Goal: Task Accomplishment & Management: Complete application form

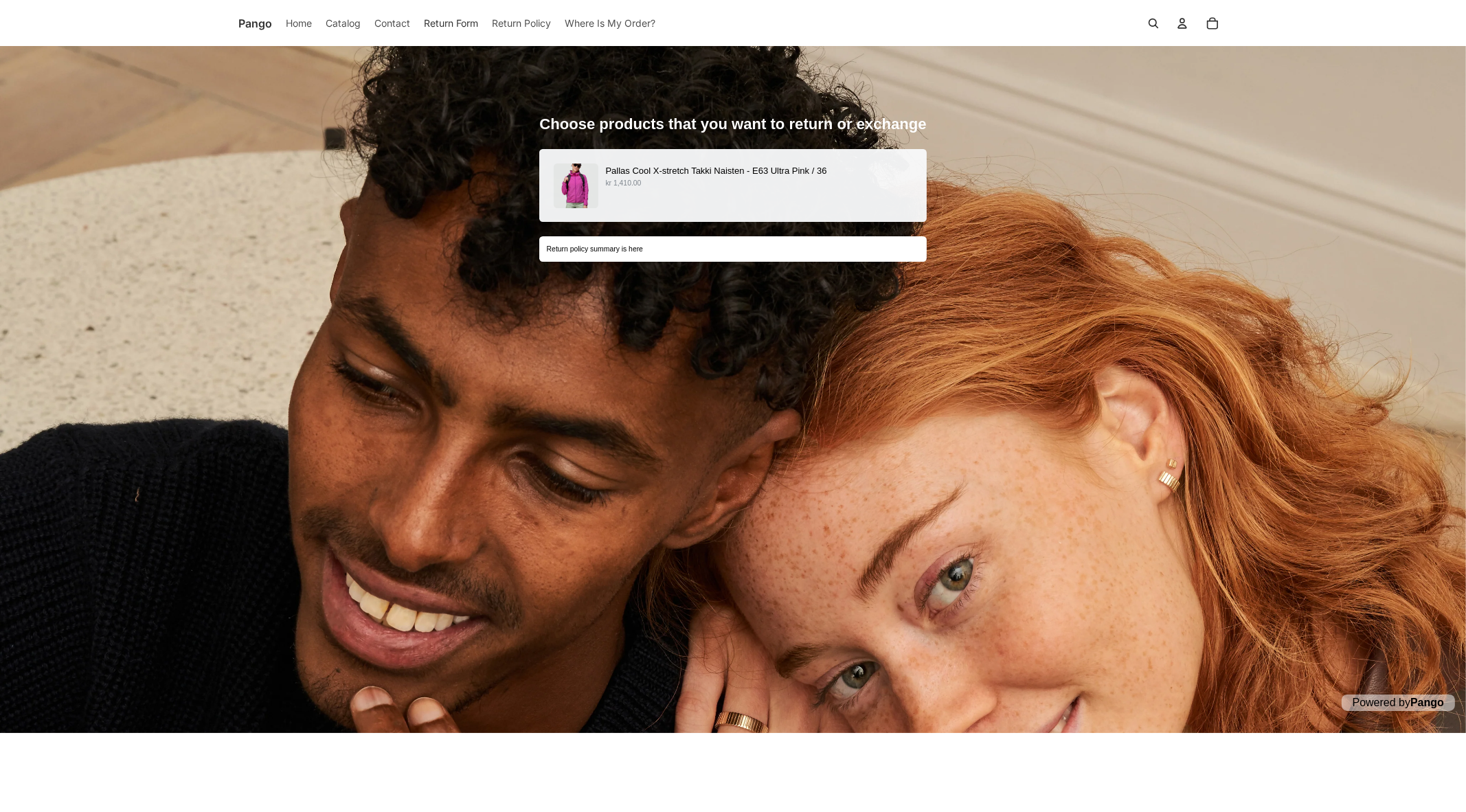
click at [606, 202] on div "Pallas Cool X-stretch Takki Naisten - E63 Ultra Pink / 36 kr 1,410.00" at bounding box center [733, 185] width 359 height 44
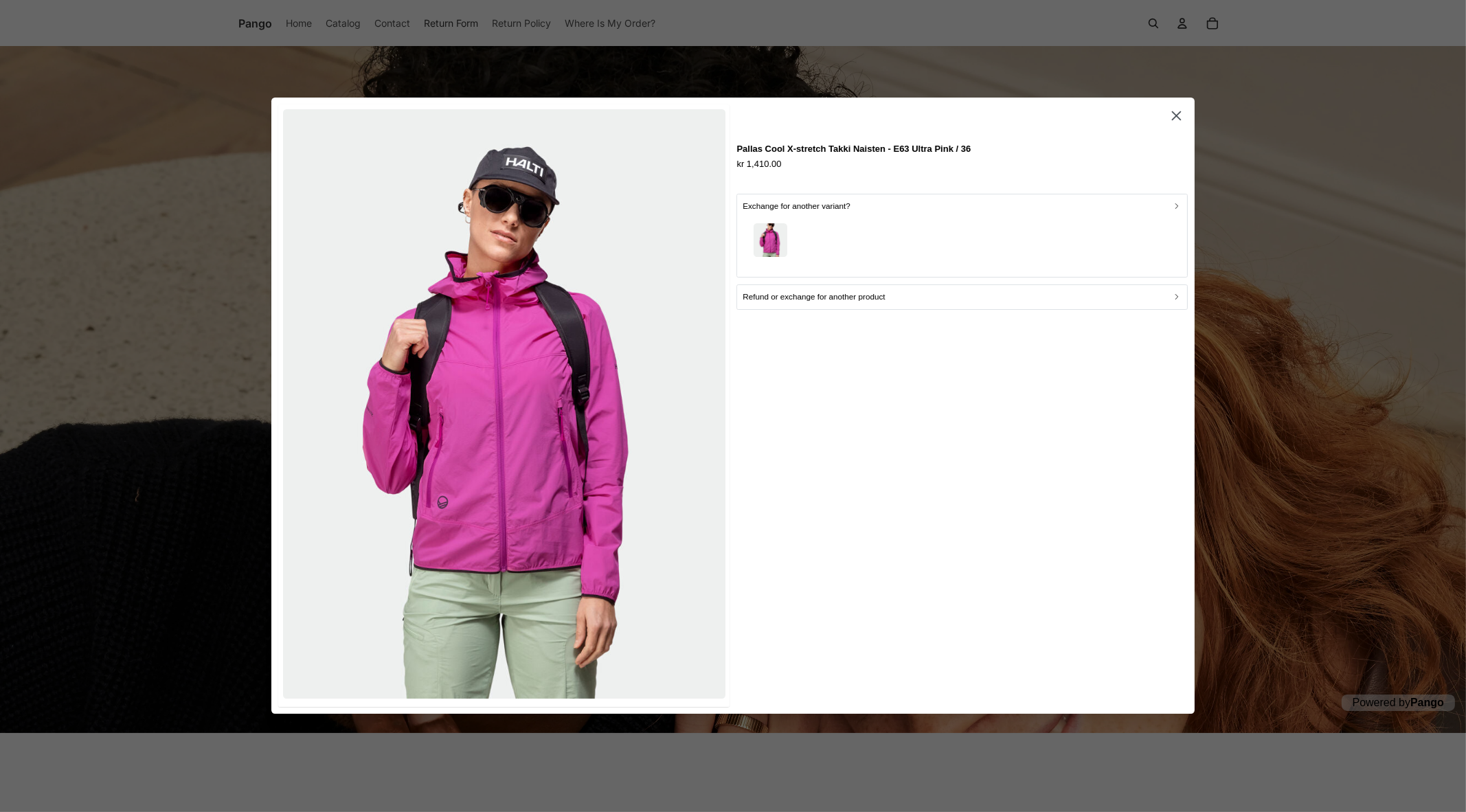
click at [814, 221] on div "button" at bounding box center [962, 242] width 439 height 59
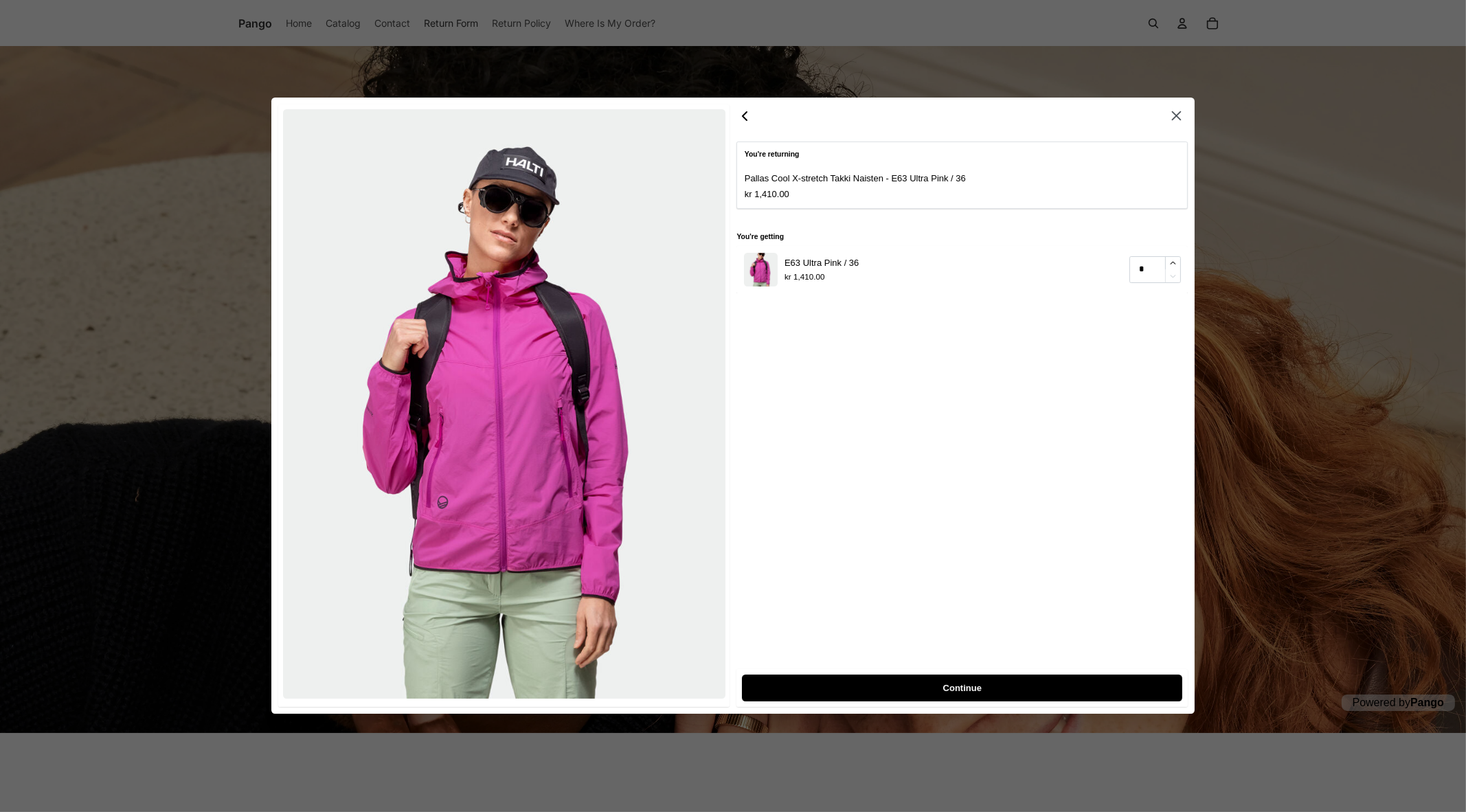
click at [748, 122] on icon "button" at bounding box center [745, 116] width 17 height 17
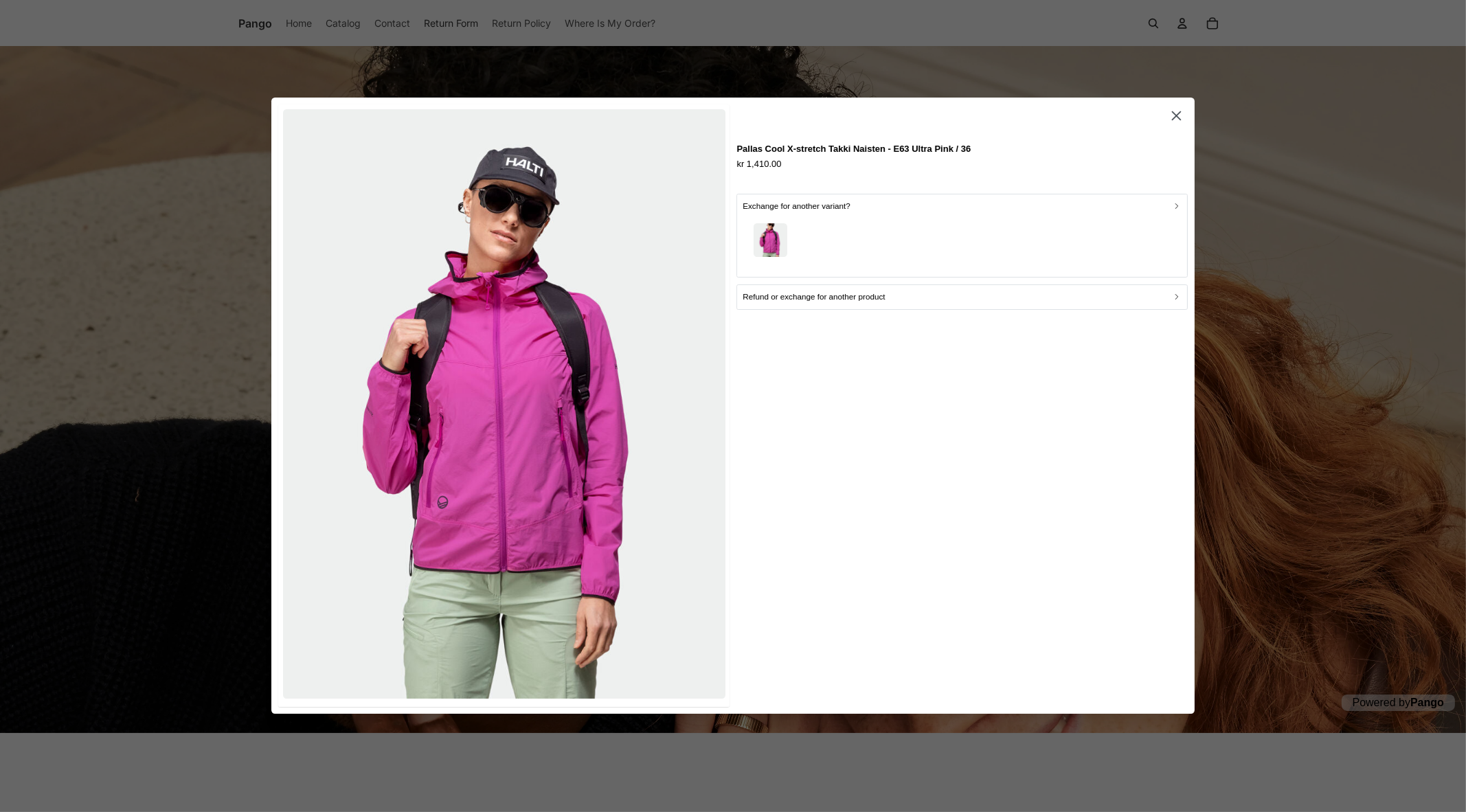
click at [822, 298] on p "Refund or exchange for another product" at bounding box center [814, 297] width 142 height 13
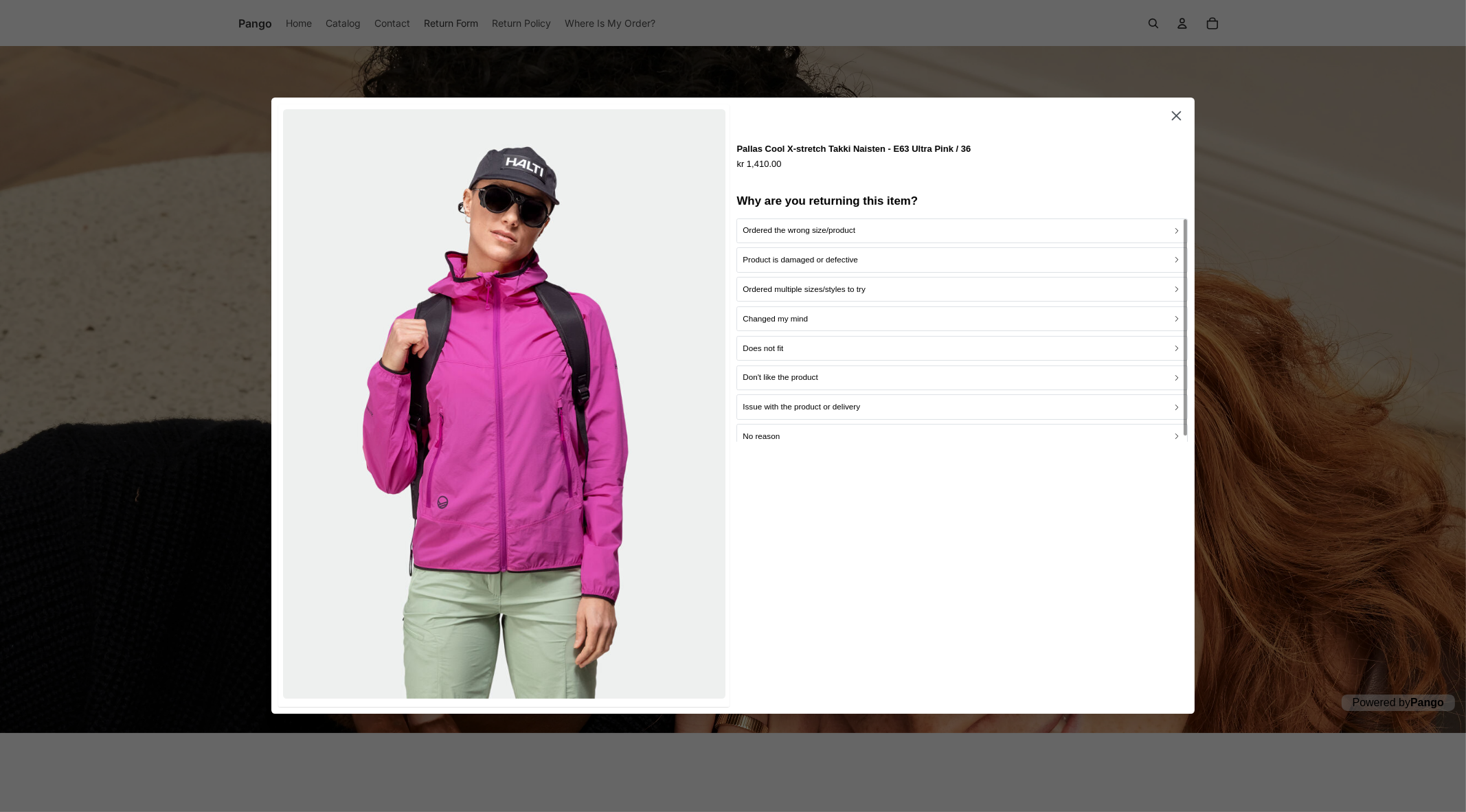
click at [830, 233] on p "Ordered the wrong size/product" at bounding box center [799, 231] width 113 height 13
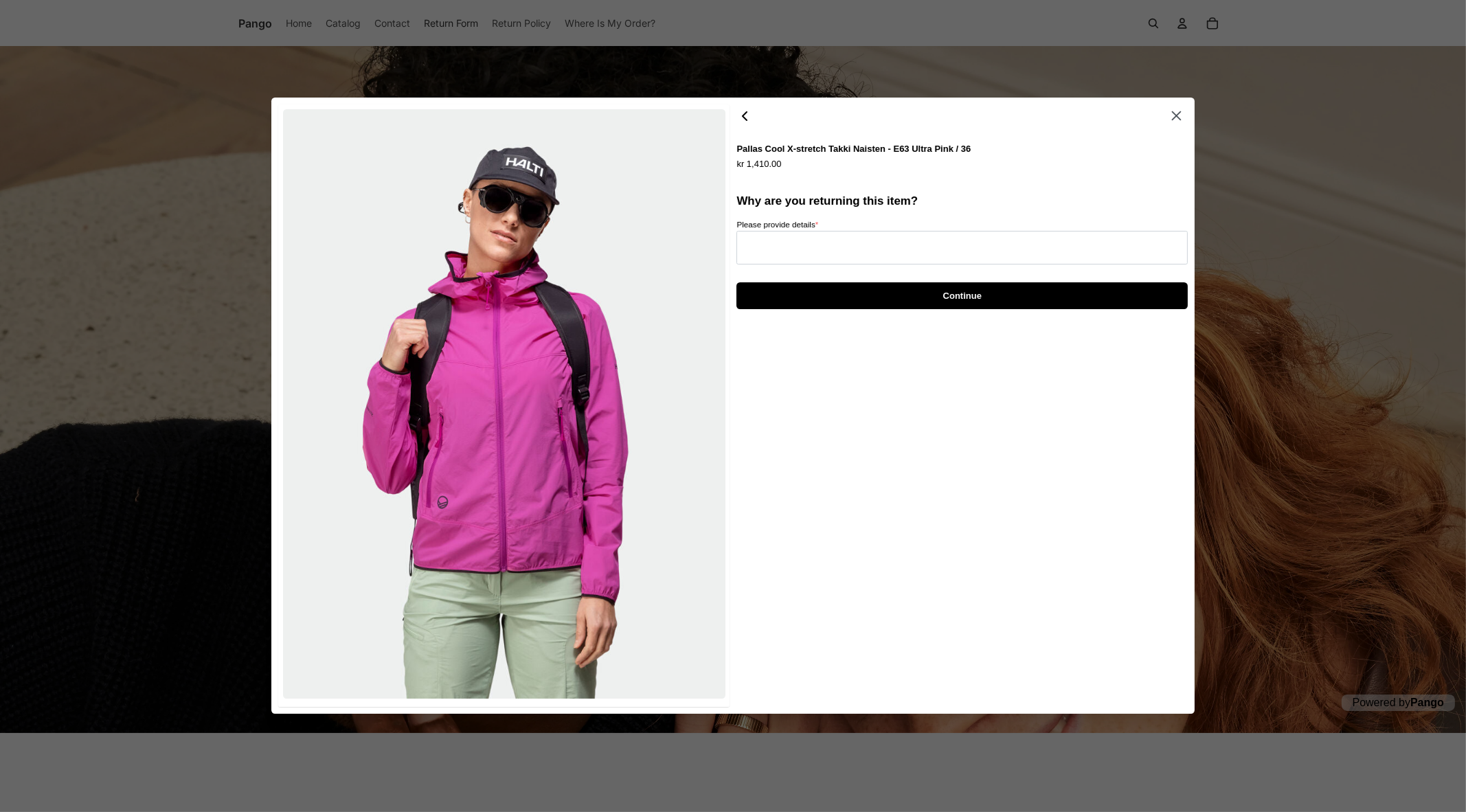
click at [747, 116] on icon "button" at bounding box center [745, 116] width 17 height 17
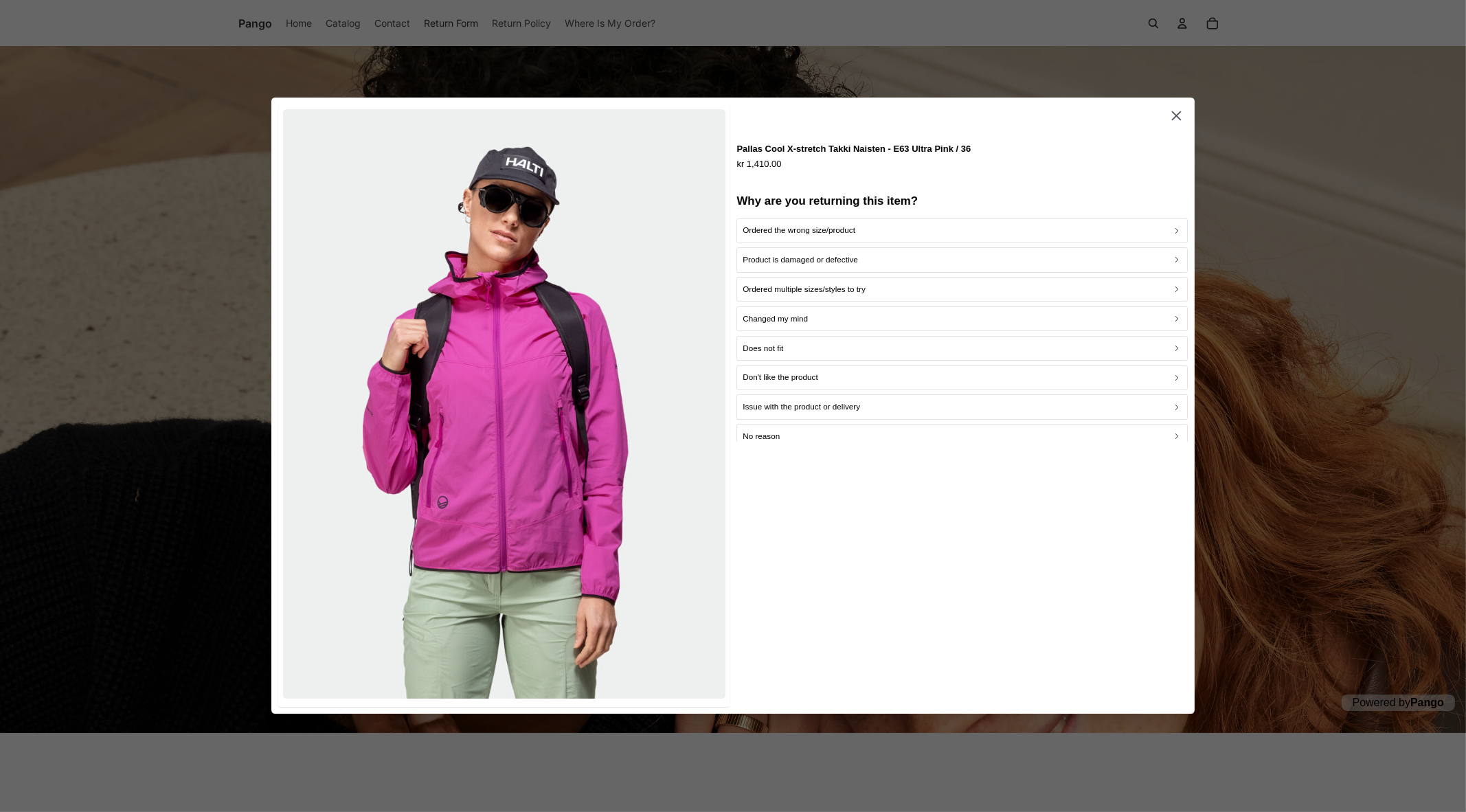
click at [266, 184] on div at bounding box center [733, 406] width 1466 height 812
click at [1175, 112] on icon "button" at bounding box center [1176, 116] width 16 height 16
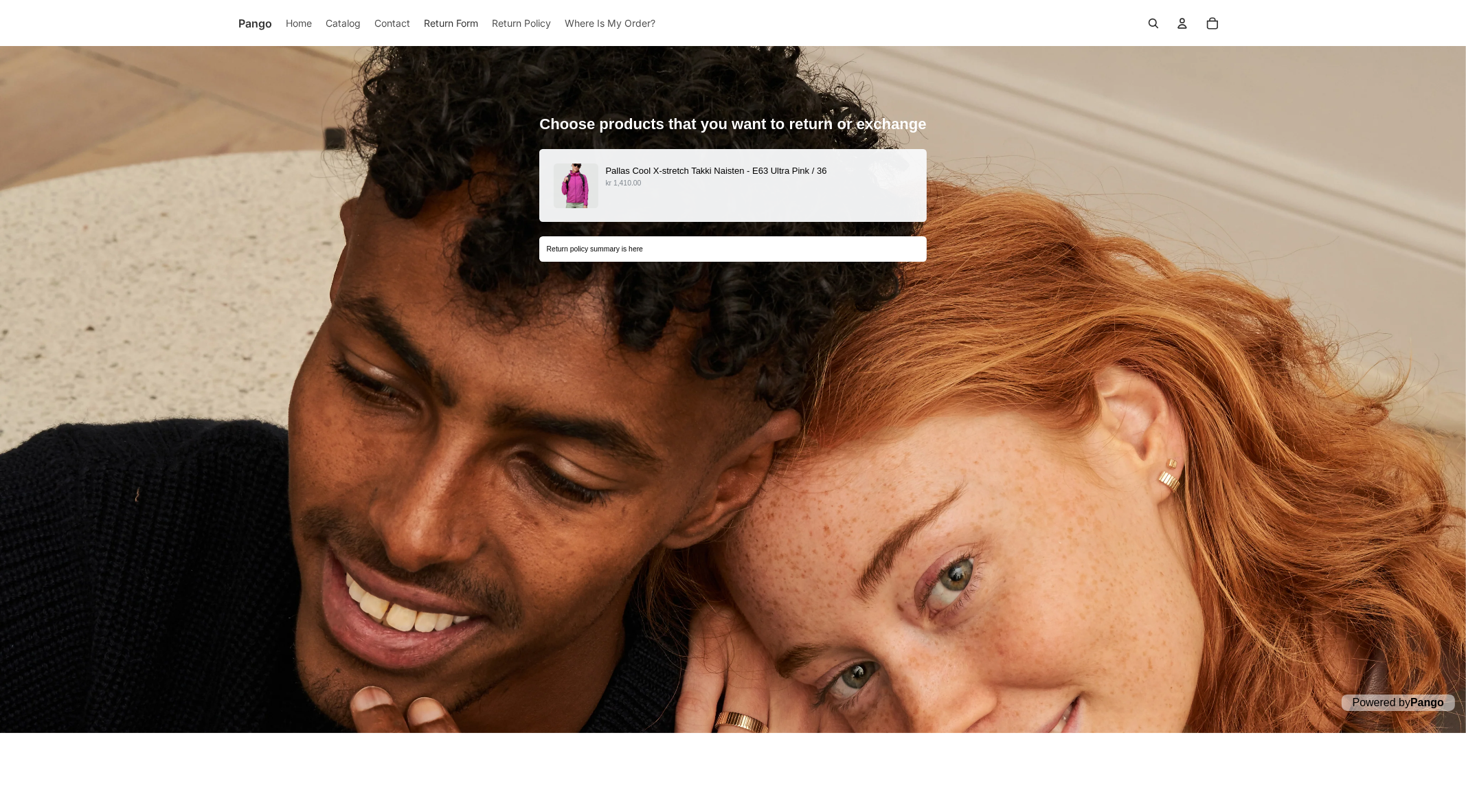
click at [808, 170] on p "Pallas Cool X-stretch Takki Naisten - E63 Ultra Pink / 36" at bounding box center [758, 170] width 306 height 14
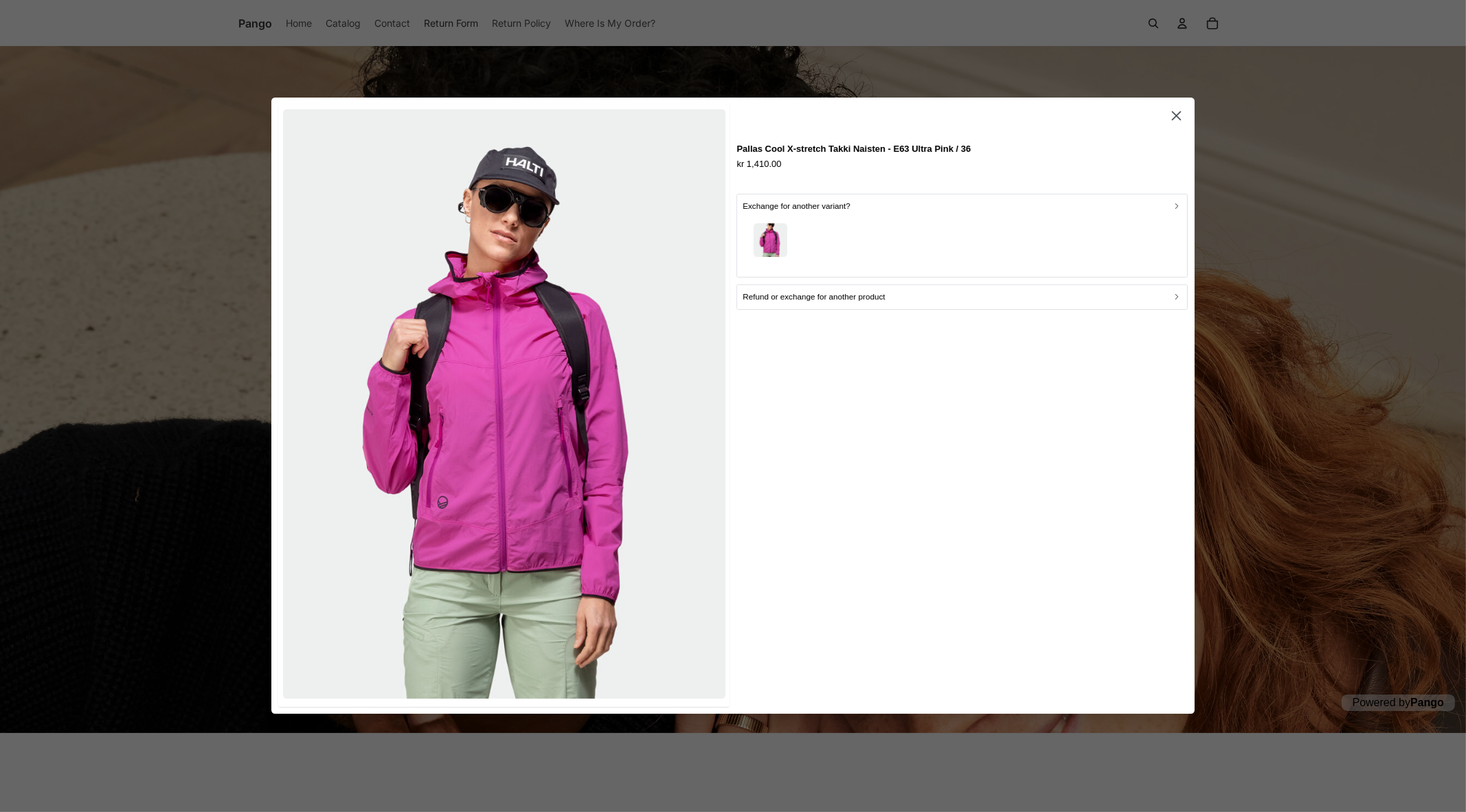
click at [1130, 414] on div "Pallas Cool X-stretch Takki Naisten - E63 Ultra Pink / 36 kr 1,410.00 Exchange …" at bounding box center [963, 406] width 452 height 602
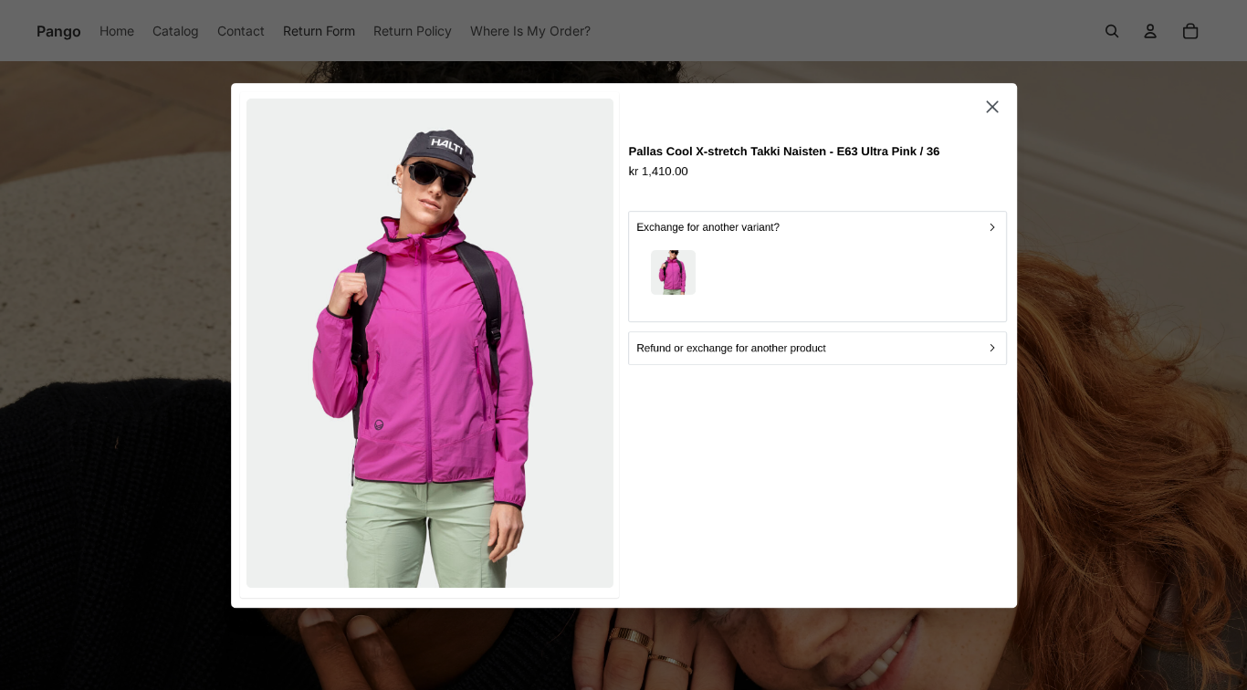
drag, startPoint x: 1603, startPoint y: 0, endPoint x: 1096, endPoint y: 562, distance: 757.0
click at [1096, 562] on div at bounding box center [623, 345] width 1247 height 690
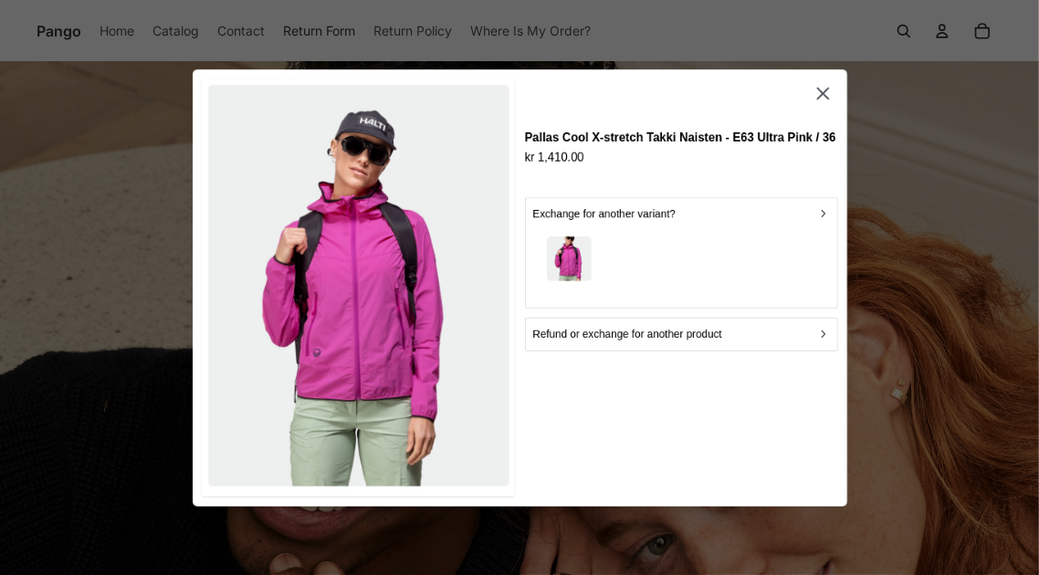
drag, startPoint x: 1076, startPoint y: 457, endPoint x: 781, endPoint y: 456, distance: 295.8
click at [781, 456] on div "Pallas Cool X-stretch Takki Naisten - E63 Ultra Pink / 36 kr 1,410.00 Exchange …" at bounding box center [680, 288] width 313 height 418
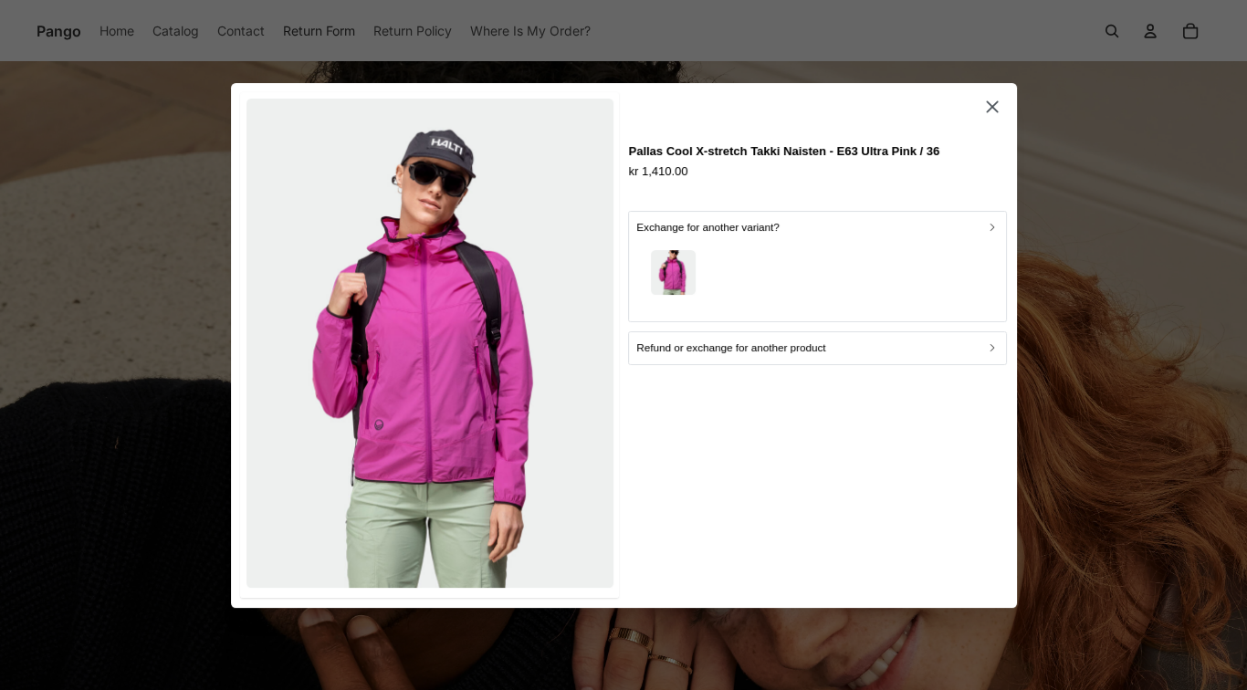
drag, startPoint x: 1011, startPoint y: 0, endPoint x: 884, endPoint y: 490, distance: 506.4
click at [886, 498] on div "Pallas Cool X-stretch Takki Naisten - E63 Ultra Pink / 36 kr 1,410.00 Exchange …" at bounding box center [817, 345] width 379 height 506
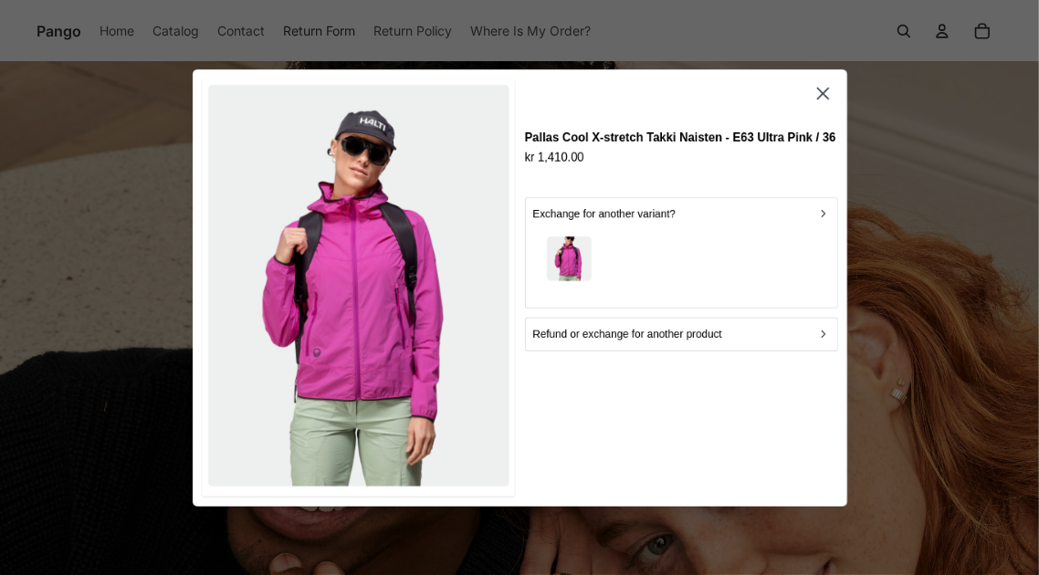
drag, startPoint x: 1223, startPoint y: 0, endPoint x: 699, endPoint y: 415, distance: 667.5
click at [699, 415] on div "Pallas Cool X-stretch Takki Naisten - E63 Ultra Pink / 36 kr 1,410.00 Exchange …" at bounding box center [680, 288] width 313 height 418
click at [657, 330] on p "Refund or exchange for another product" at bounding box center [626, 334] width 189 height 17
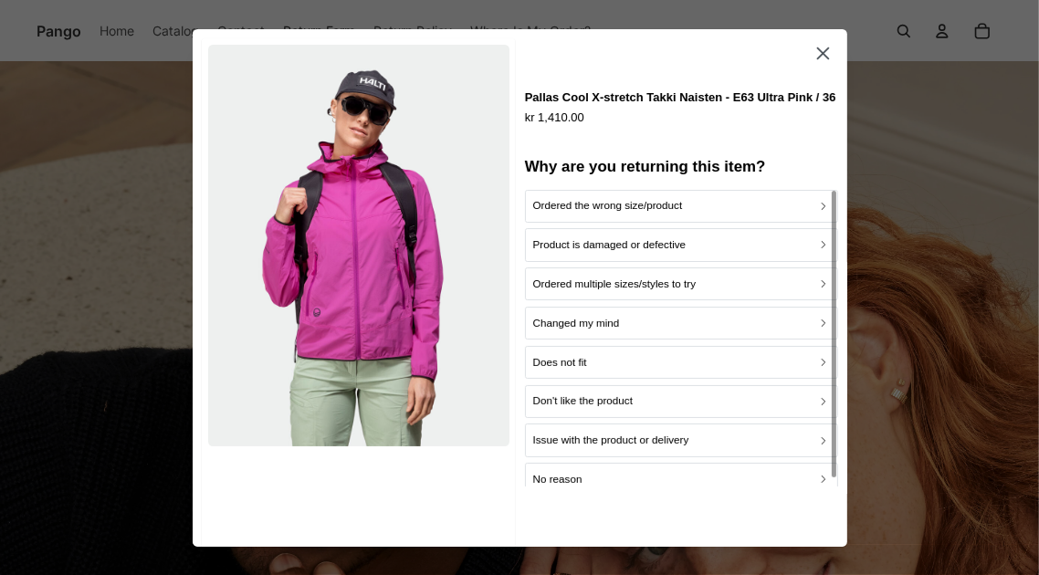
click at [564, 201] on p "Ordered the wrong size/product" at bounding box center [607, 205] width 150 height 17
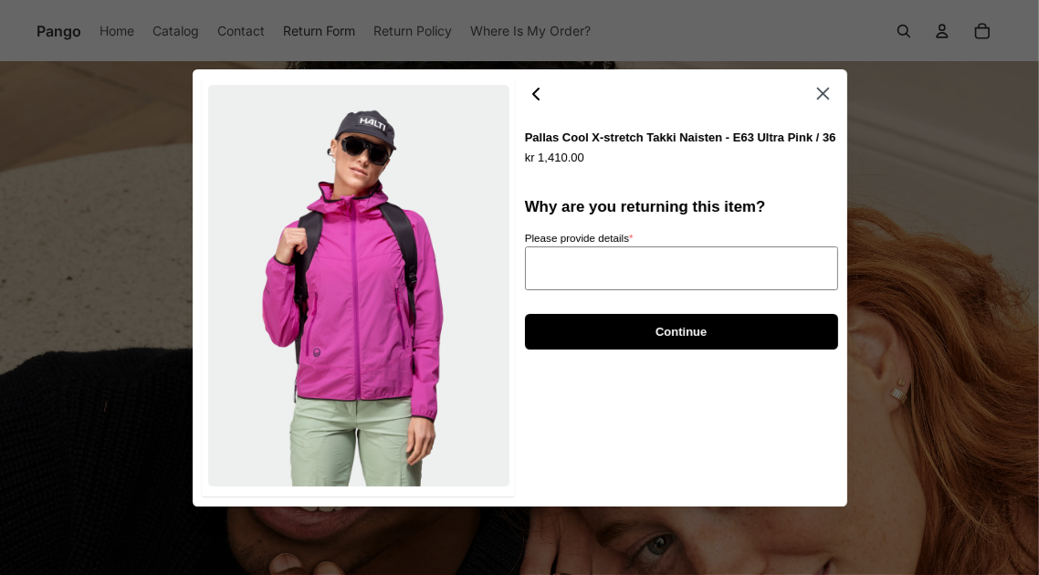
click at [559, 268] on textarea "Please provide details *" at bounding box center [680, 268] width 313 height 45
type textarea "*"
type textarea "**"
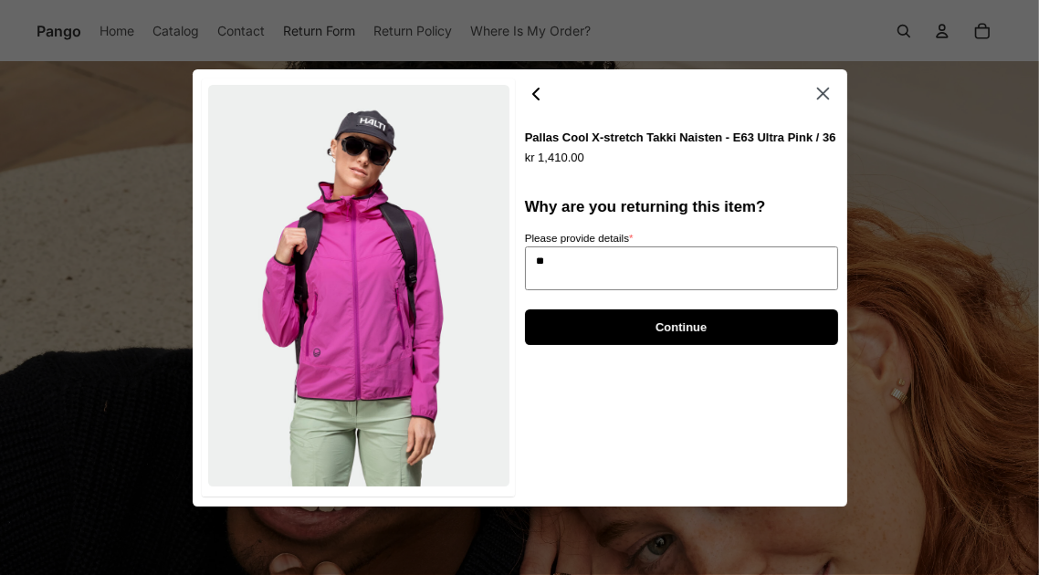
type textarea "*"
type textarea "***"
click at [582, 320] on span "Continue" at bounding box center [680, 327] width 273 height 34
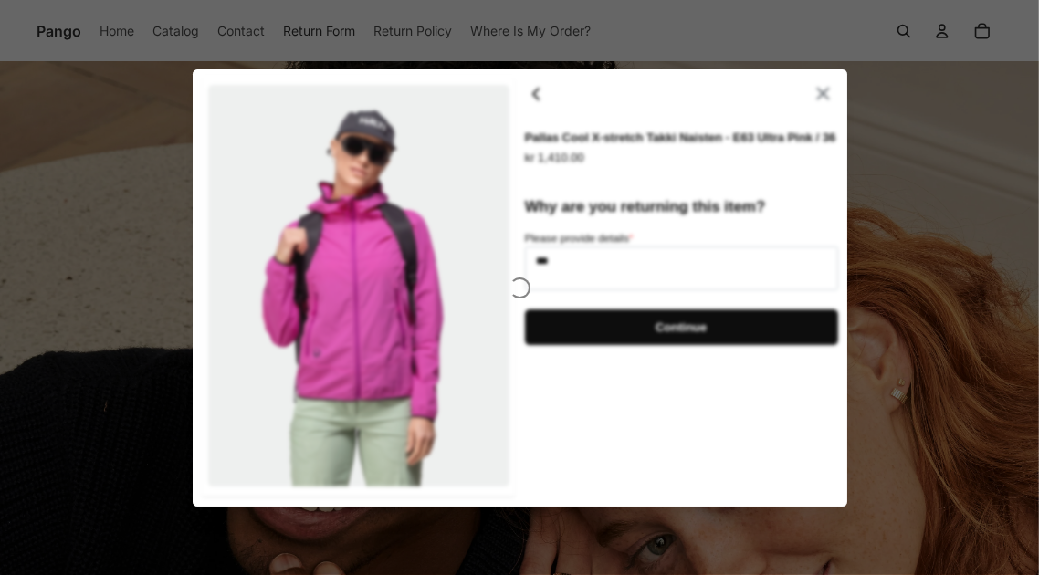
type textarea "*"
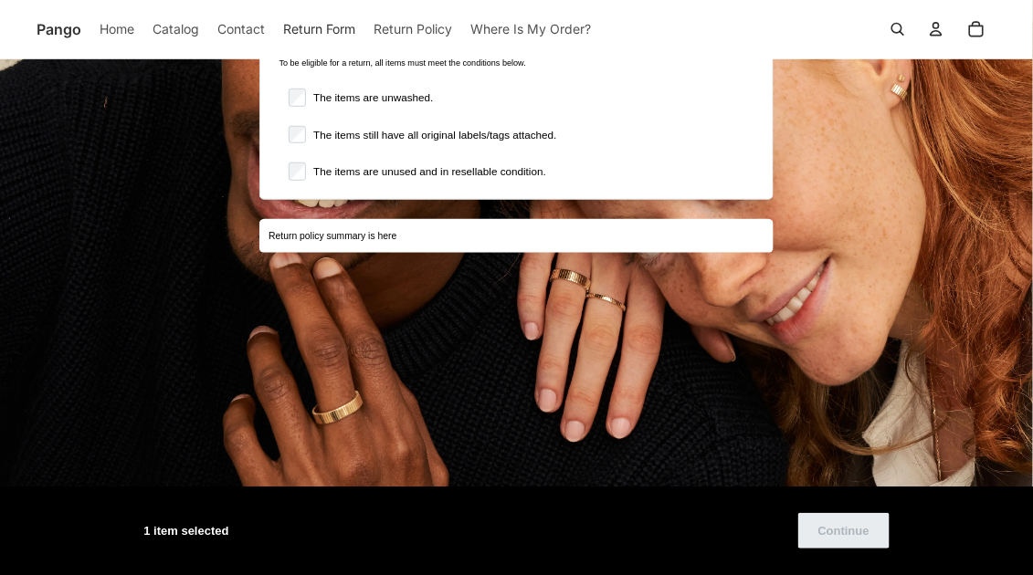
scroll to position [183, 0]
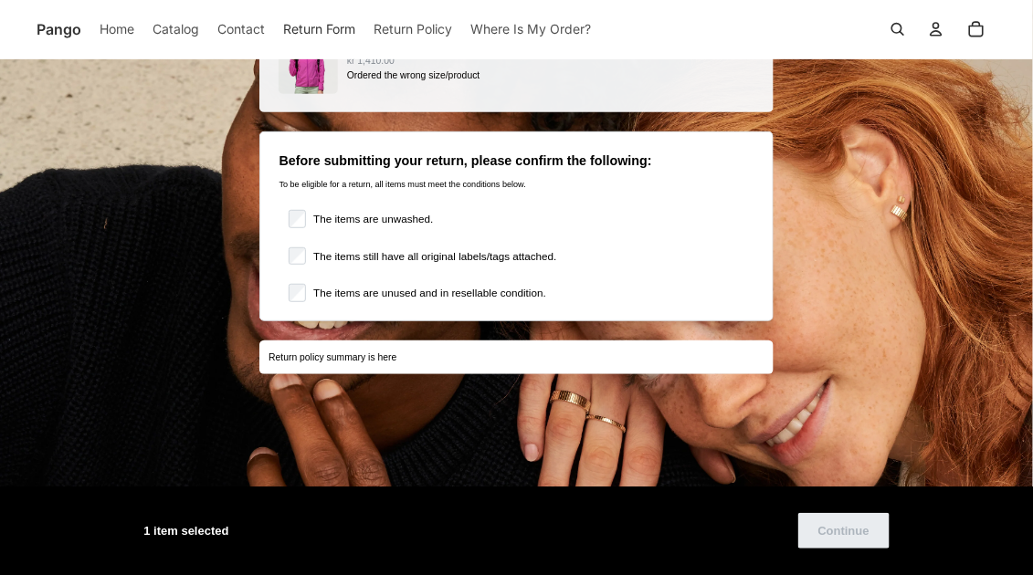
click at [343, 220] on label "The items are unwashed." at bounding box center [369, 219] width 127 height 18
click at [347, 254] on label "The items still have all original labels/tags attached." at bounding box center [431, 256] width 250 height 18
click at [356, 288] on label "The items are unused and in resellable condition." at bounding box center [425, 293] width 239 height 18
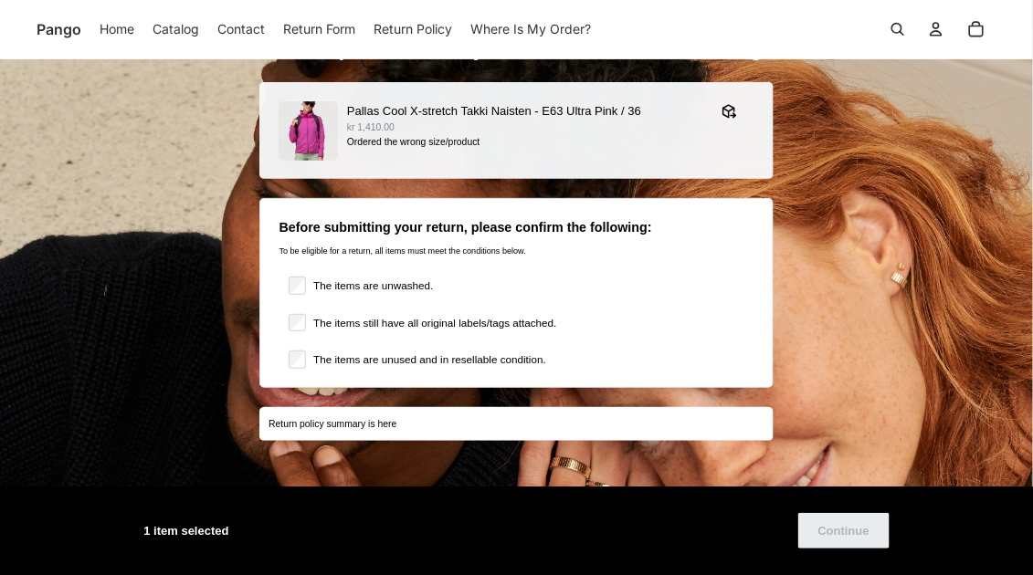
scroll to position [117, 0]
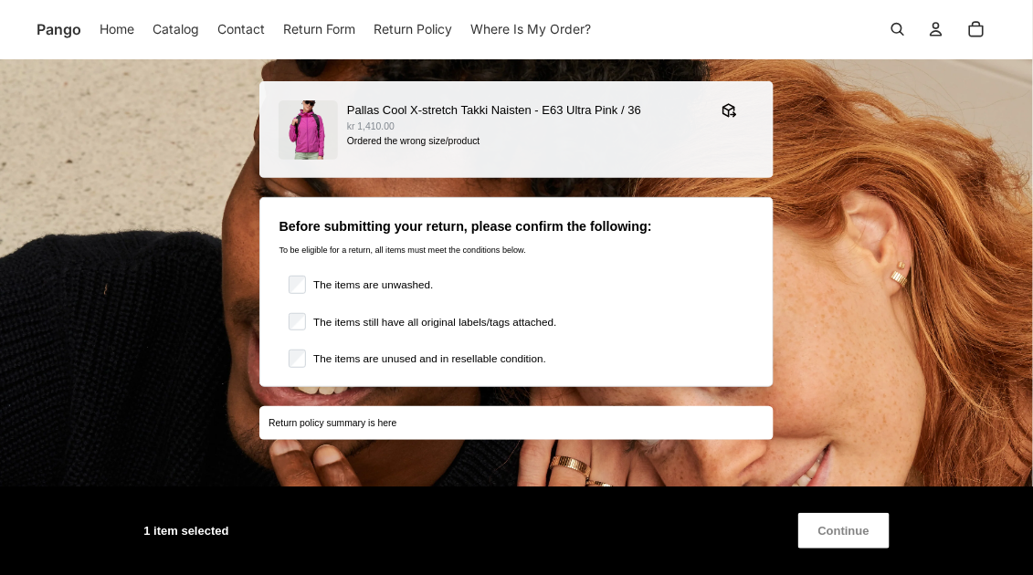
click at [843, 527] on span "Continue" at bounding box center [843, 531] width 51 height 34
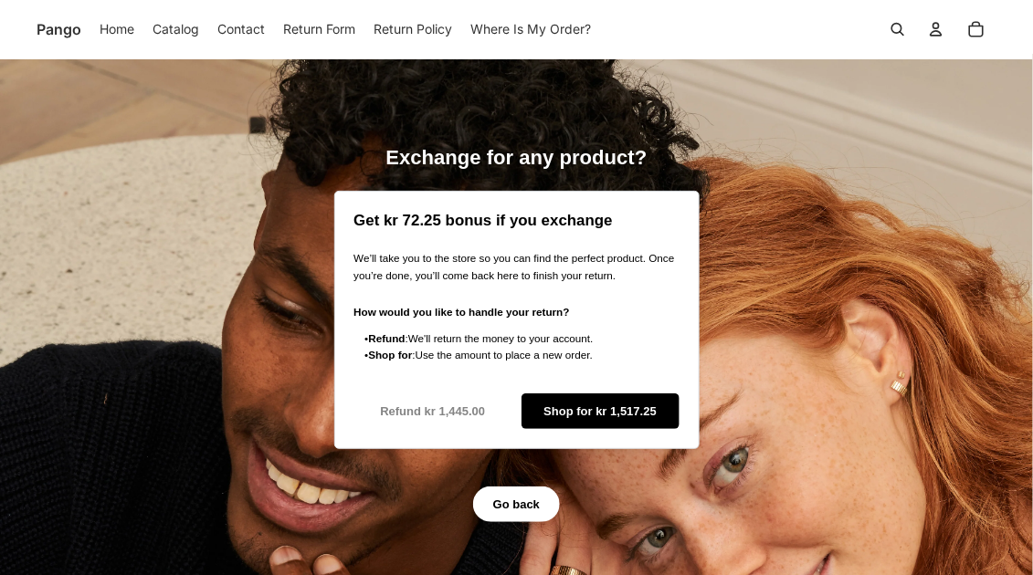
scroll to position [7, 0]
click at [509, 499] on span "Go back" at bounding box center [516, 505] width 47 height 34
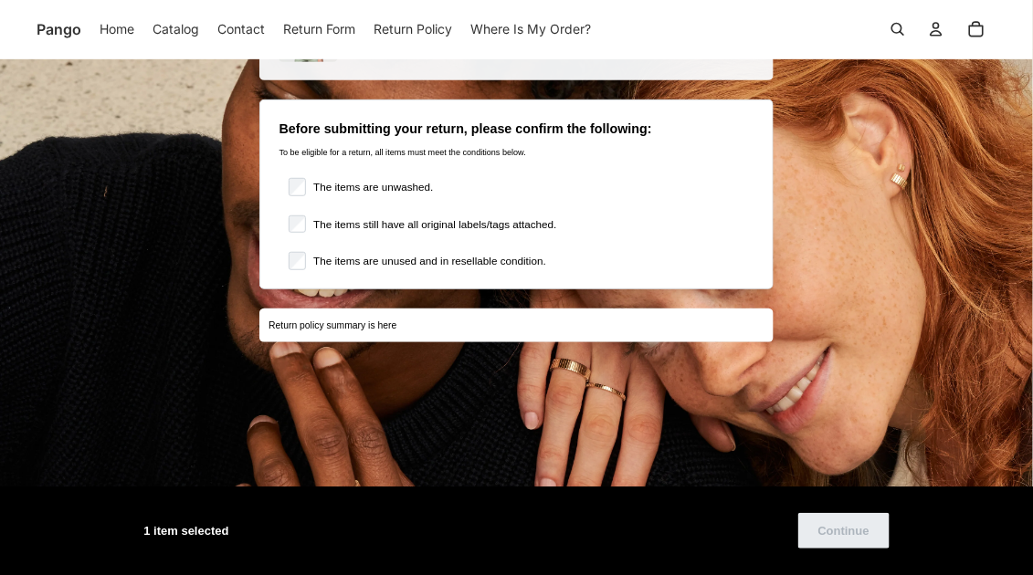
scroll to position [398, 0]
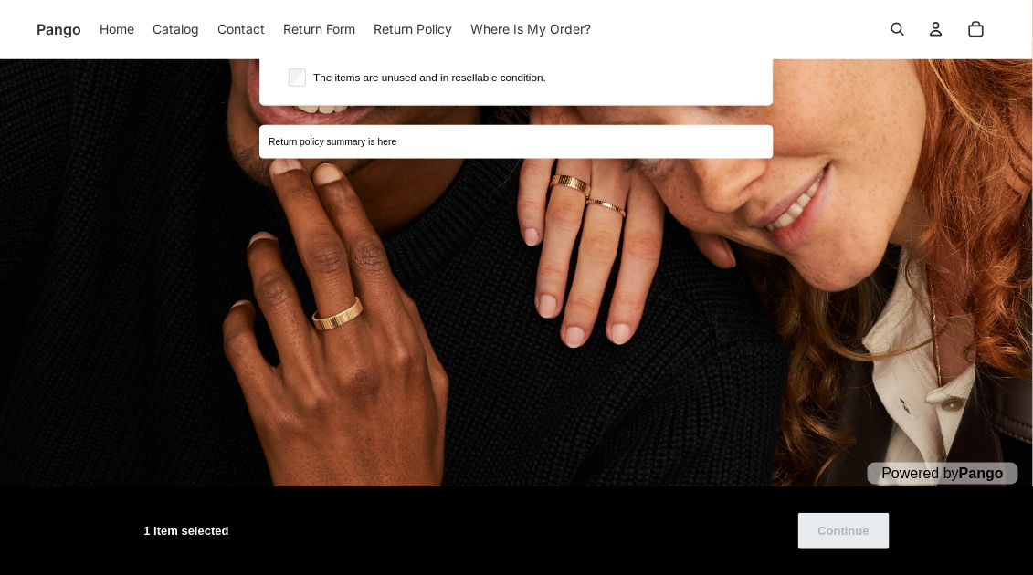
scroll to position [117, 0]
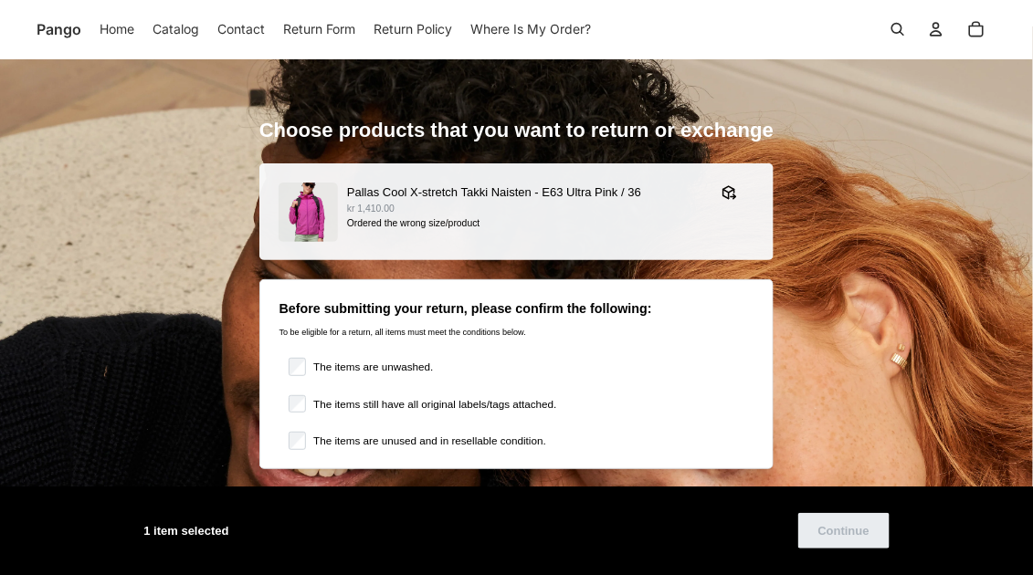
scroll to position [30, 0]
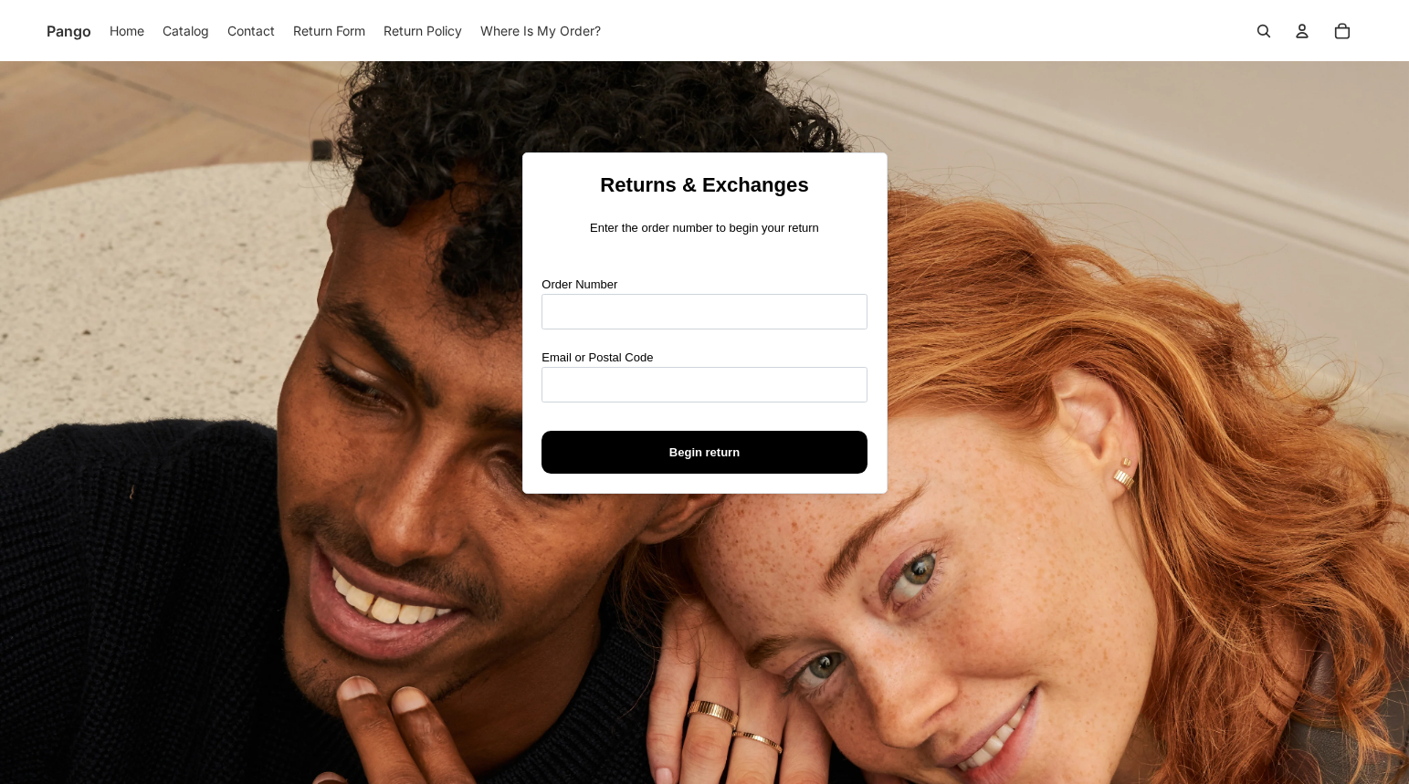
drag, startPoint x: 467, startPoint y: 4, endPoint x: 1052, endPoint y: 263, distance: 640.1
click at [1032, 263] on div "Returns & Exchanges Enter the order number to begin your return Order Number Em…" at bounding box center [704, 517] width 1409 height 913
click at [679, 305] on input "Order Number" at bounding box center [703, 312] width 325 height 36
type input "****"
paste input "*"
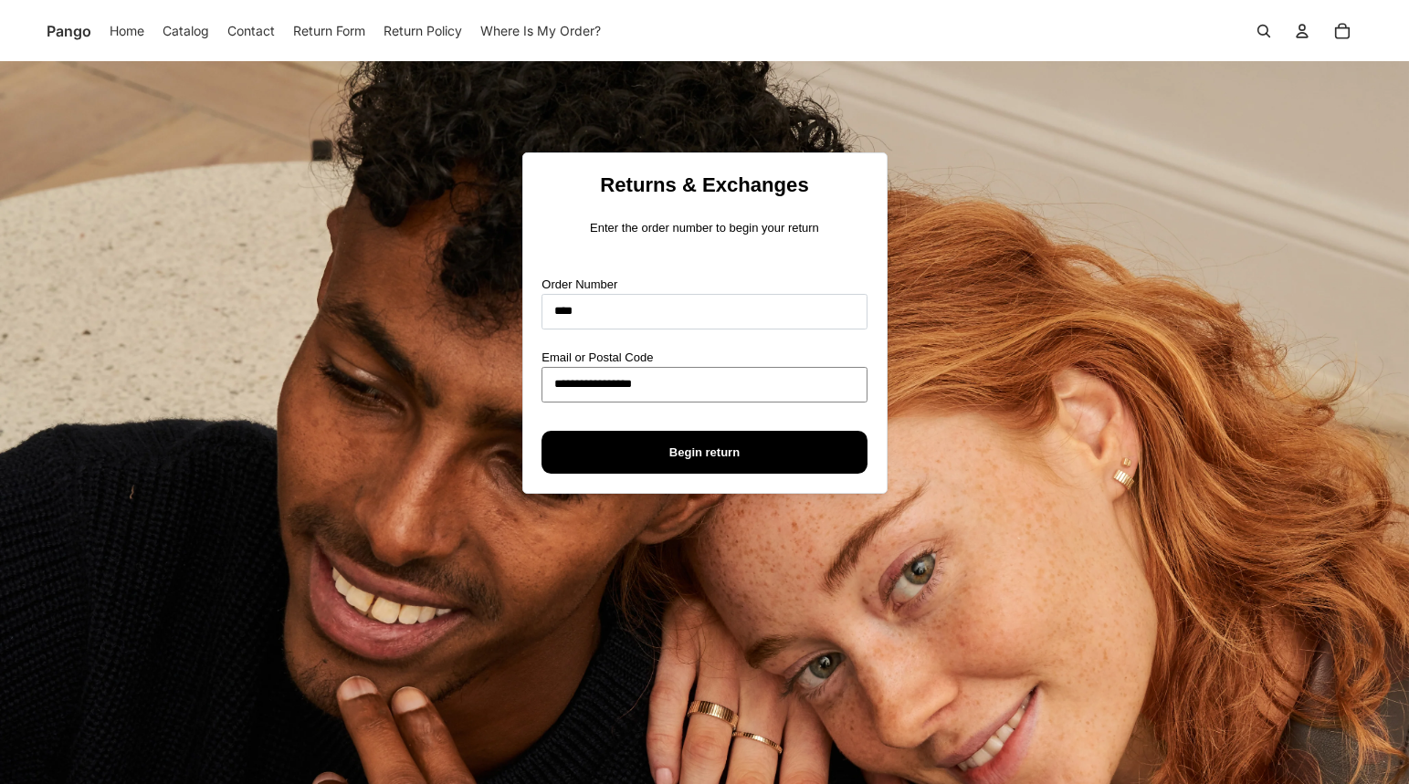
type input "**********"
click at [670, 446] on span "Begin return" at bounding box center [704, 452] width 70 height 41
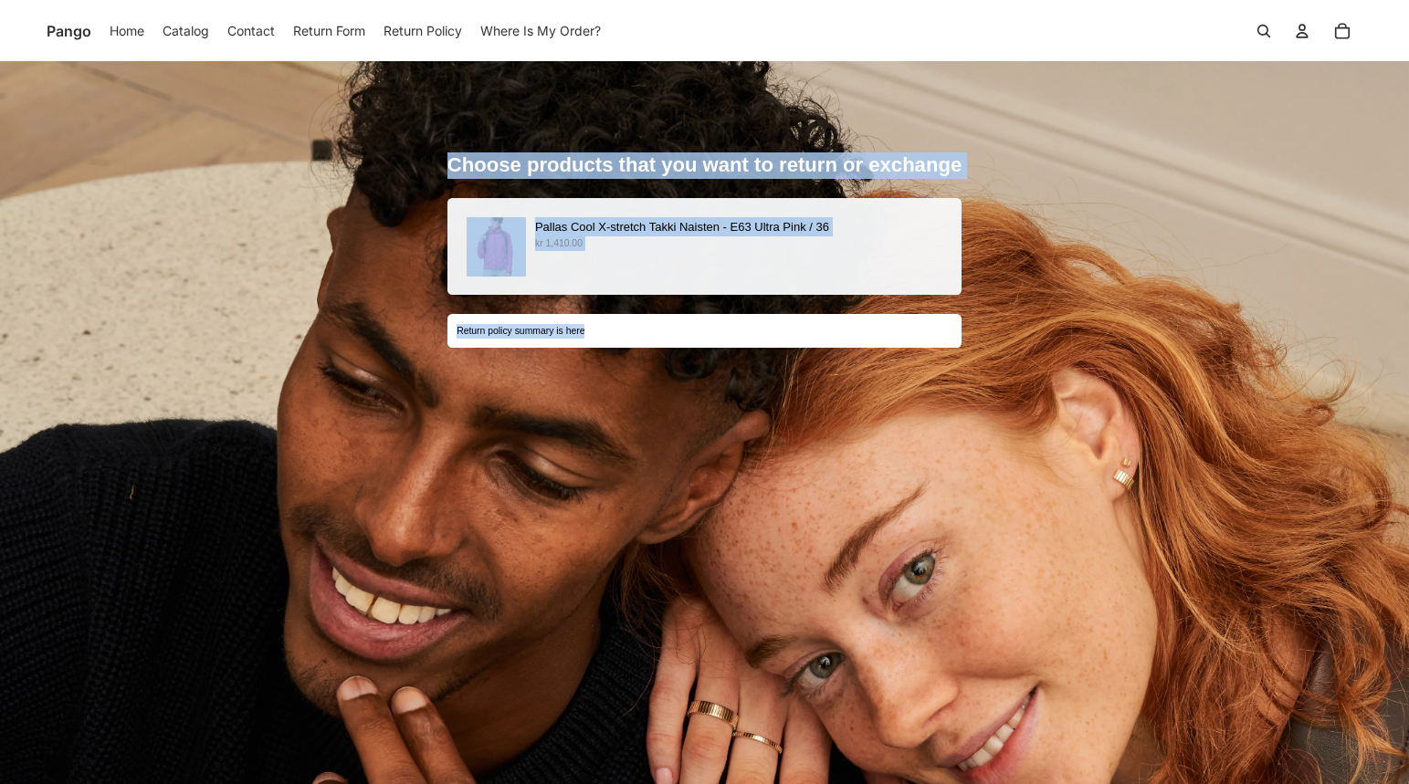
drag, startPoint x: 934, startPoint y: 432, endPoint x: 929, endPoint y: 440, distance: 9.4
click at [929, 440] on div "Pallas Cool X-stretch Takki Naisten - E63 Ultra Pink / 36 kr 1,410.00 Return po…" at bounding box center [704, 332] width 514 height 268
click at [1032, 341] on div "Choose products that you want to return or exchange Pallas Cool X-stretch Takki…" at bounding box center [704, 517] width 1409 height 913
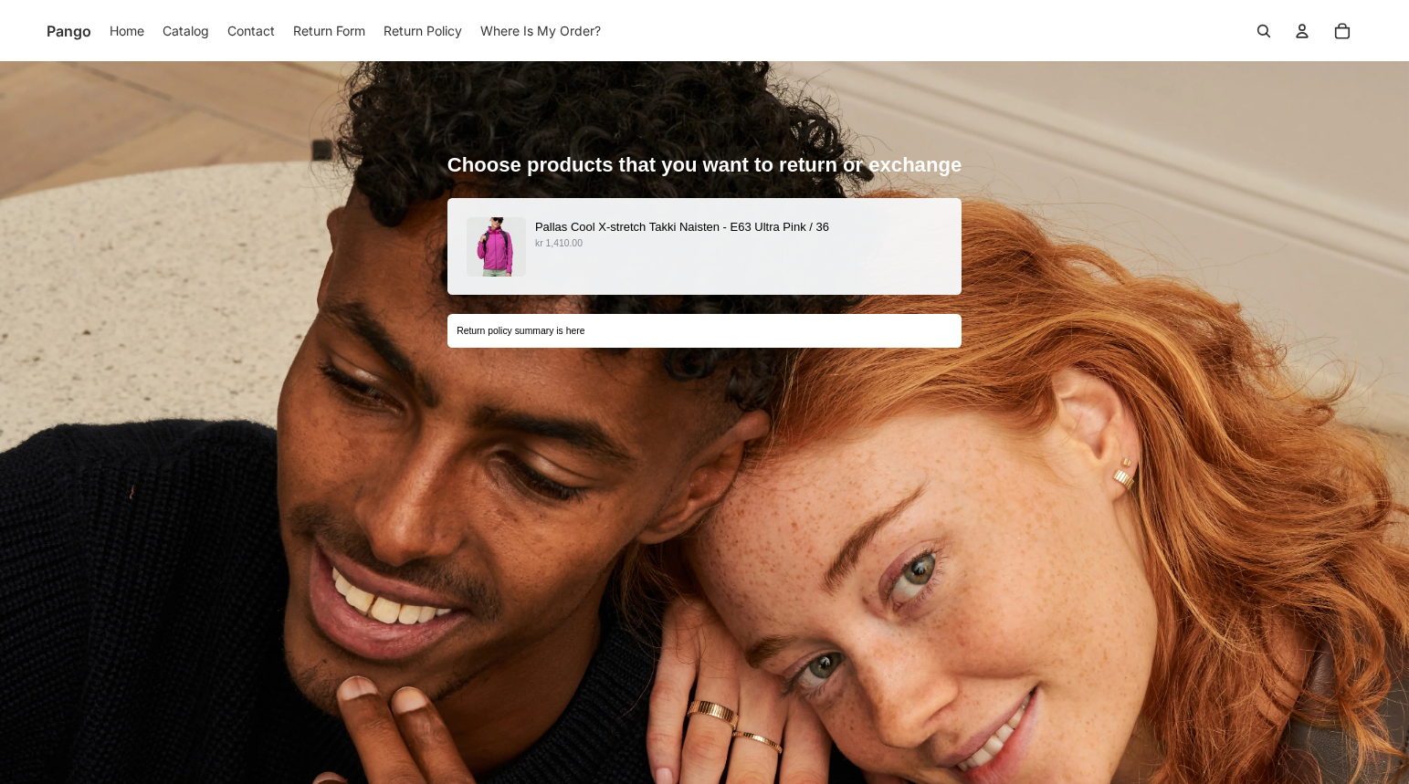
click at [769, 271] on div "Pallas Cool X-stretch Takki Naisten - E63 Ultra Pink / 36 kr 1,410.00" at bounding box center [705, 246] width 477 height 59
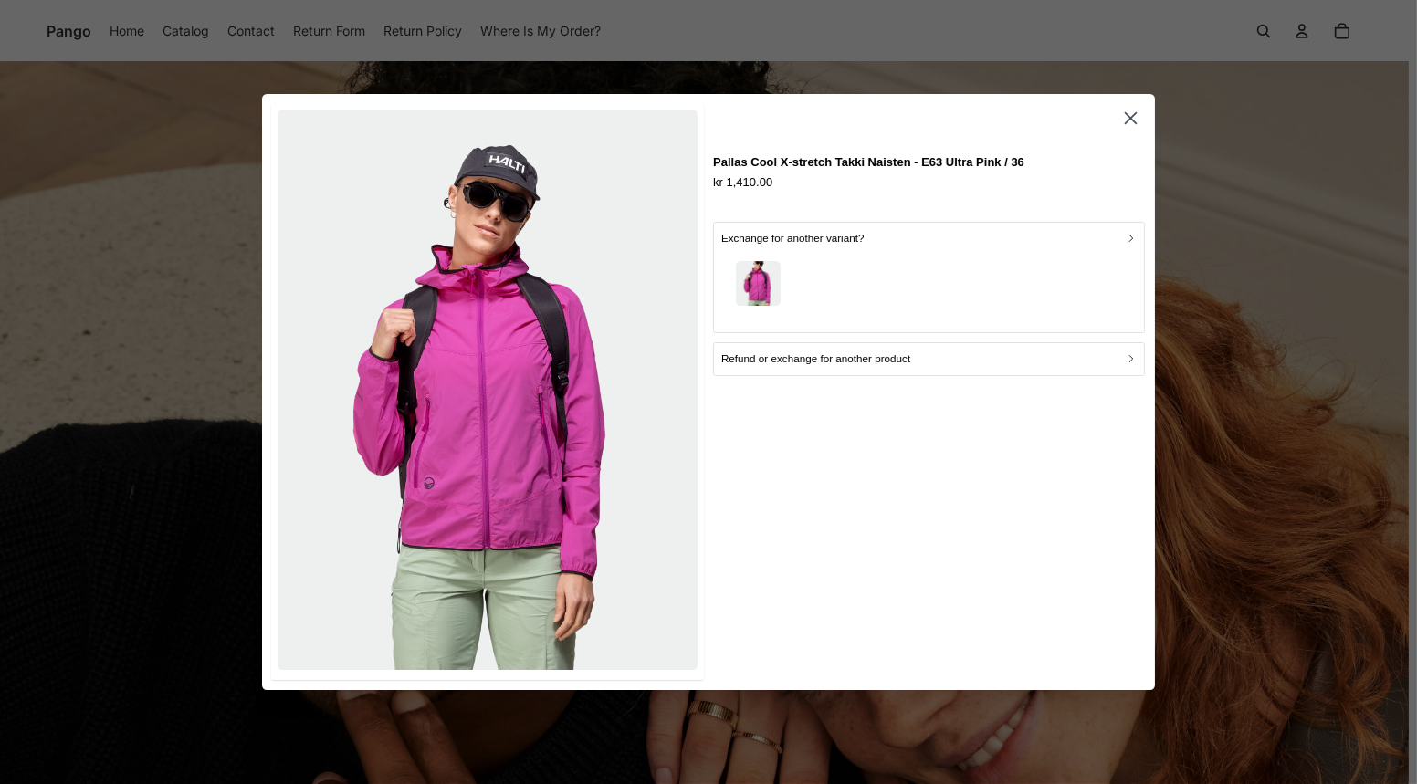
click at [1032, 120] on icon "button" at bounding box center [1130, 118] width 21 height 21
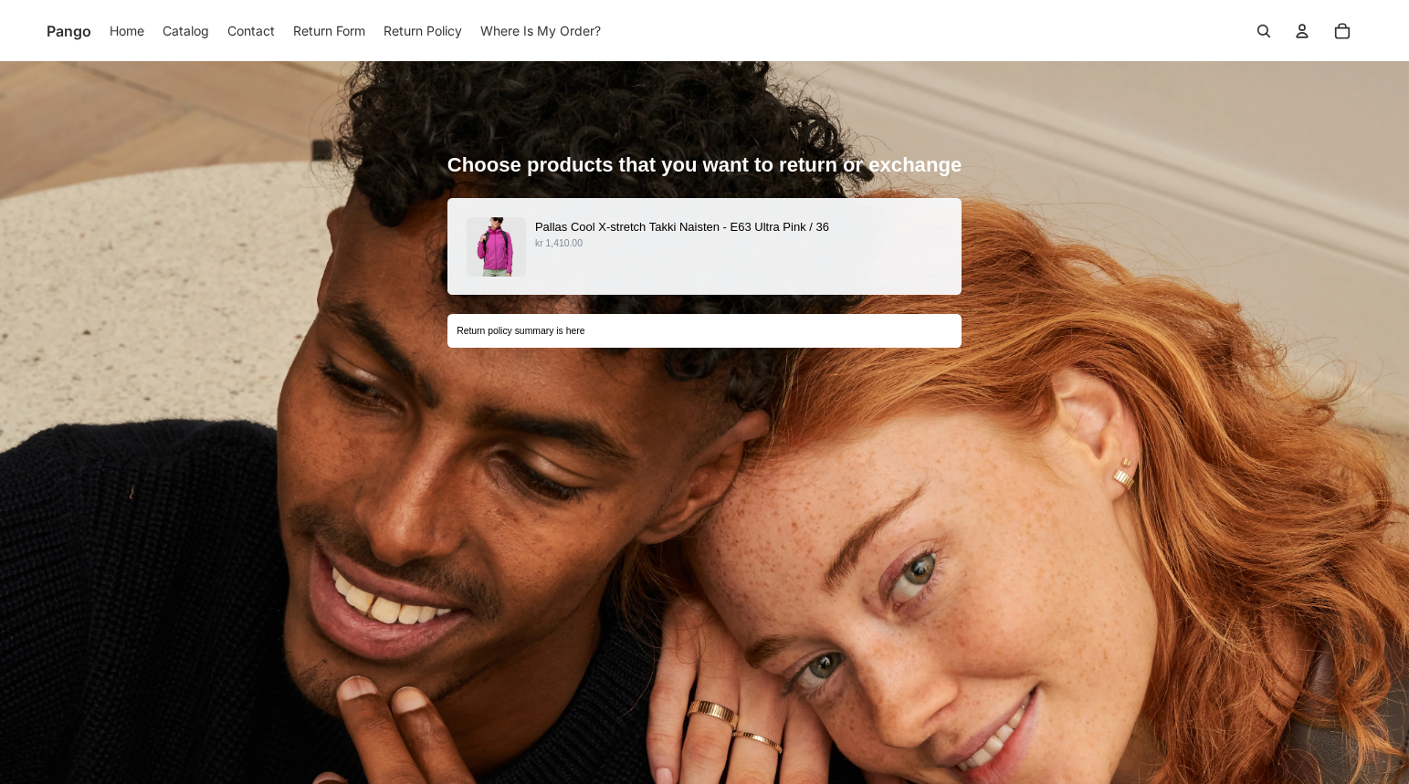
click at [638, 250] on p "kr 1,410.00" at bounding box center [738, 243] width 407 height 15
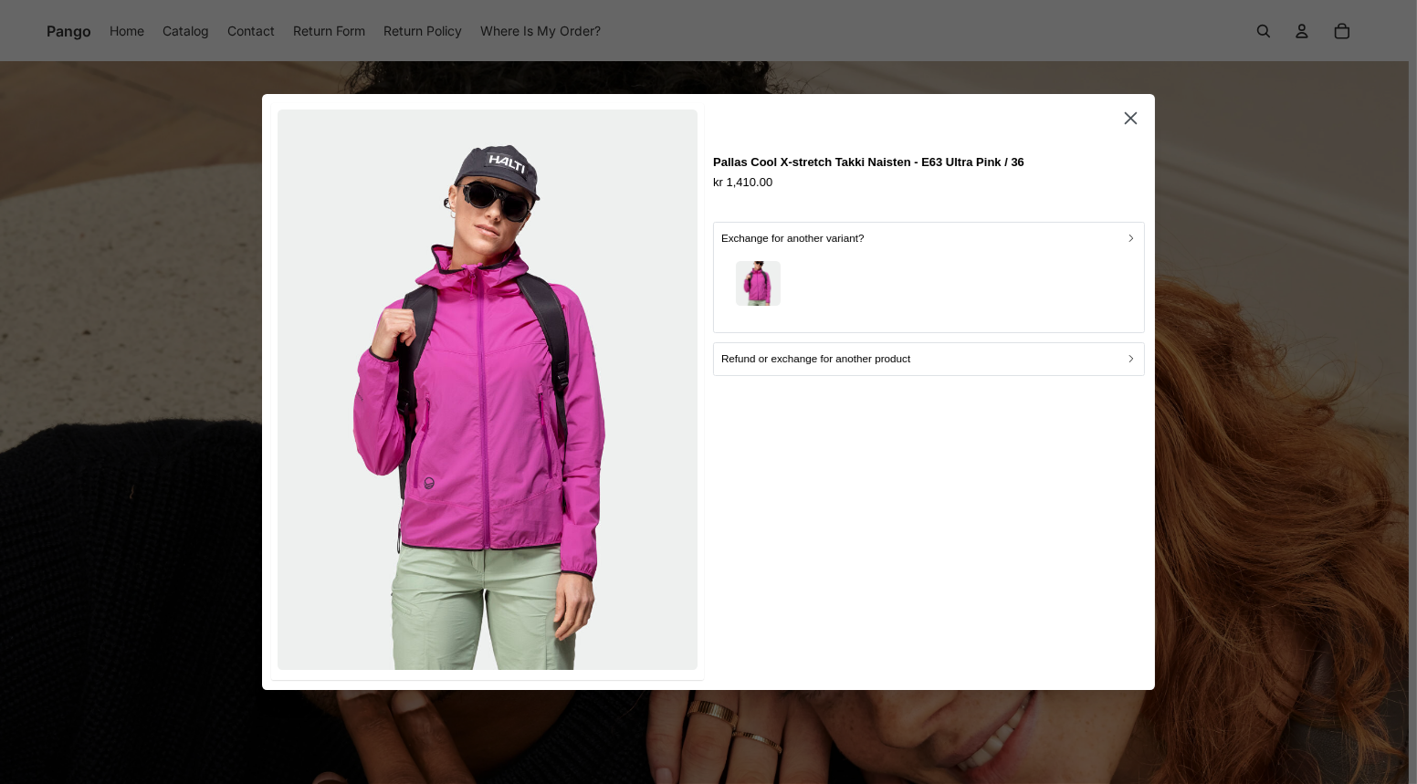
click at [796, 367] on button "Refund or exchange for another product" at bounding box center [929, 358] width 432 height 33
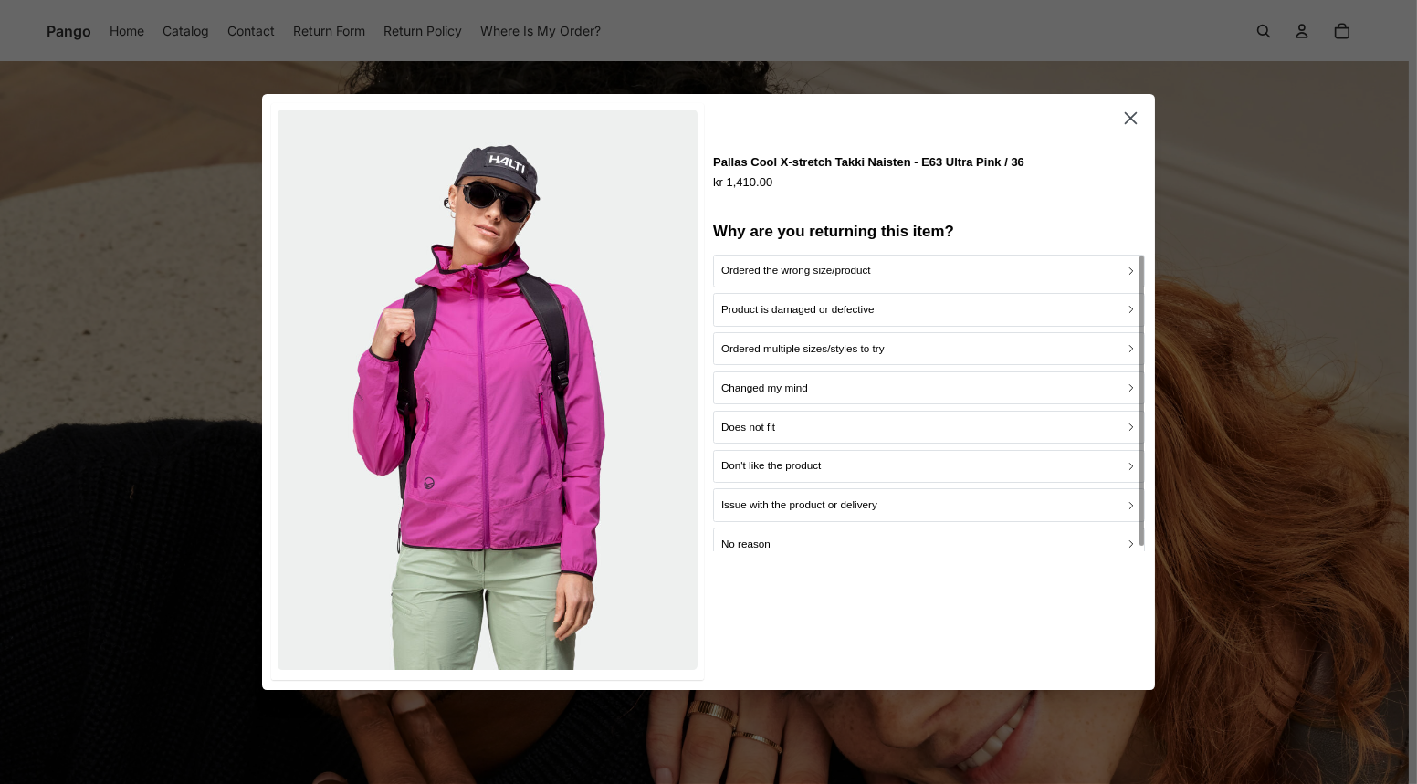
click at [771, 368] on div "Ordered the wrong size/product Product is damaged or defective Ordered multiple…" at bounding box center [929, 408] width 432 height 307
click at [765, 385] on p "Changed my mind" at bounding box center [764, 388] width 87 height 17
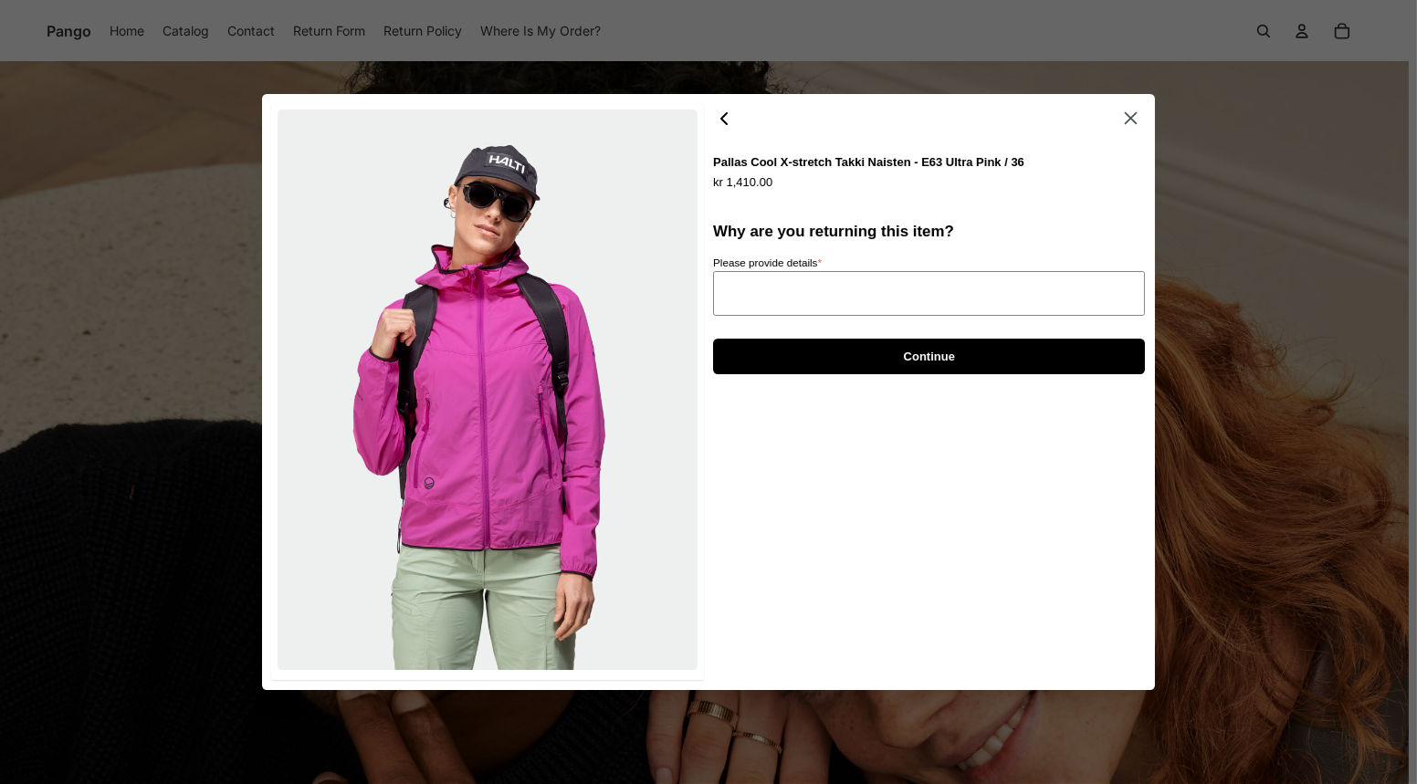
click at [791, 301] on textarea "Please provide details *" at bounding box center [929, 293] width 432 height 45
type textarea "*"
type textarea "**"
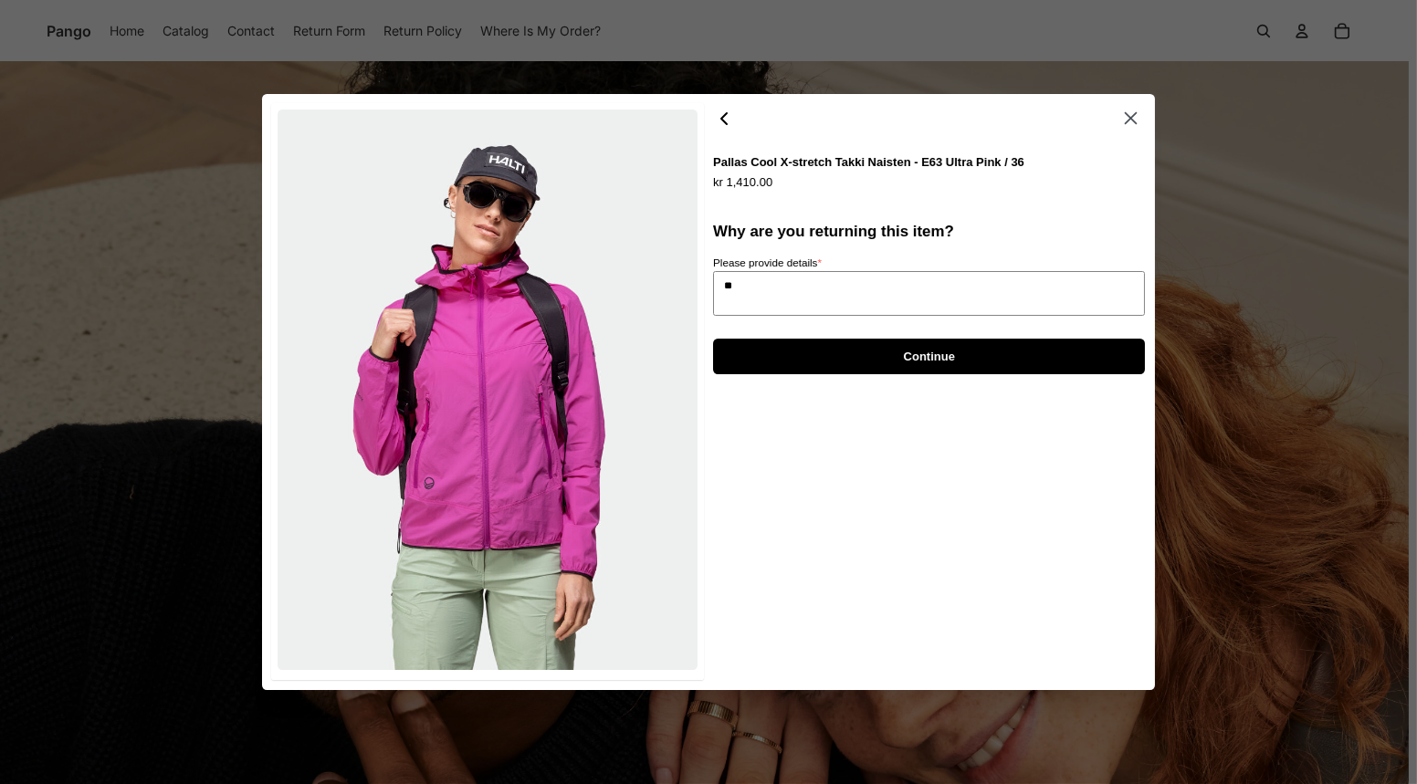
type textarea "*"
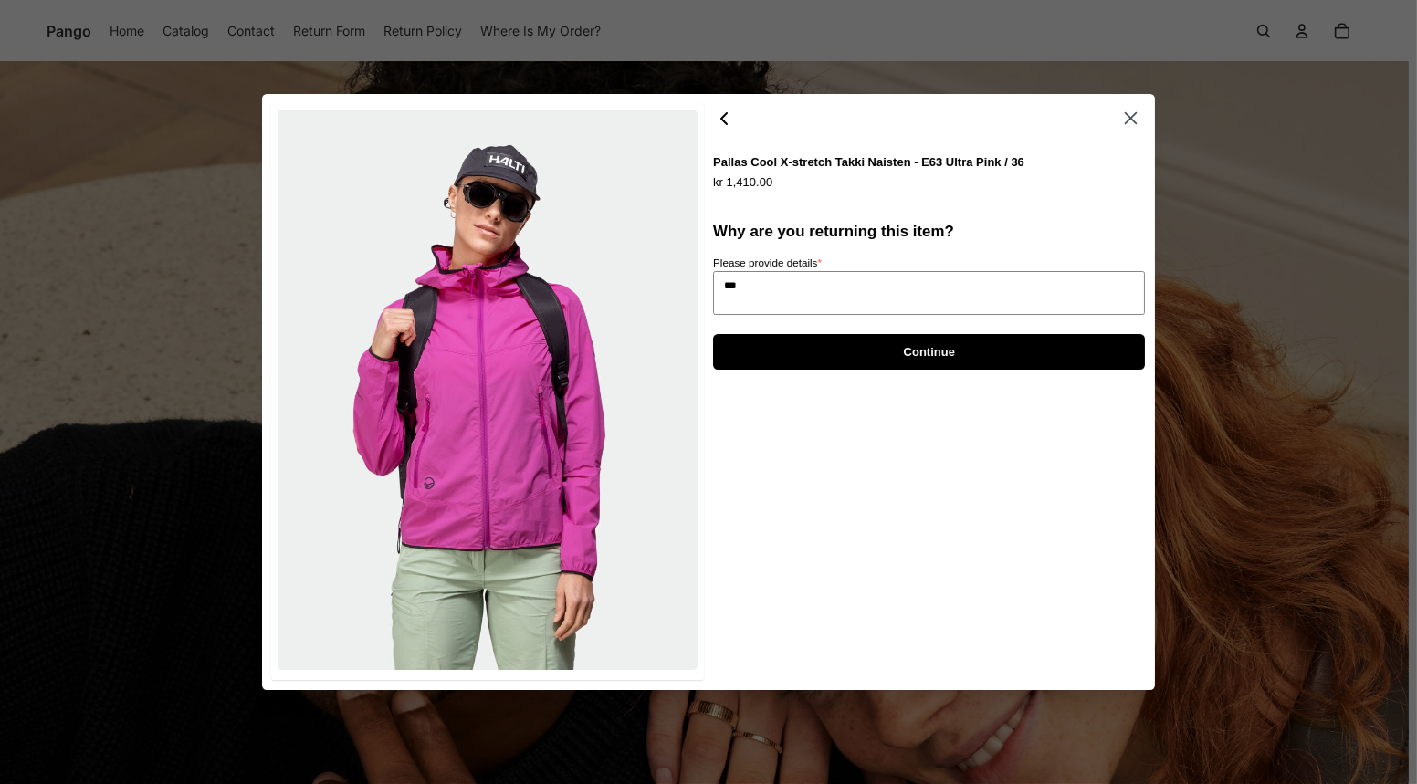
type textarea "***"
click at [771, 352] on span "Continue" at bounding box center [929, 352] width 393 height 34
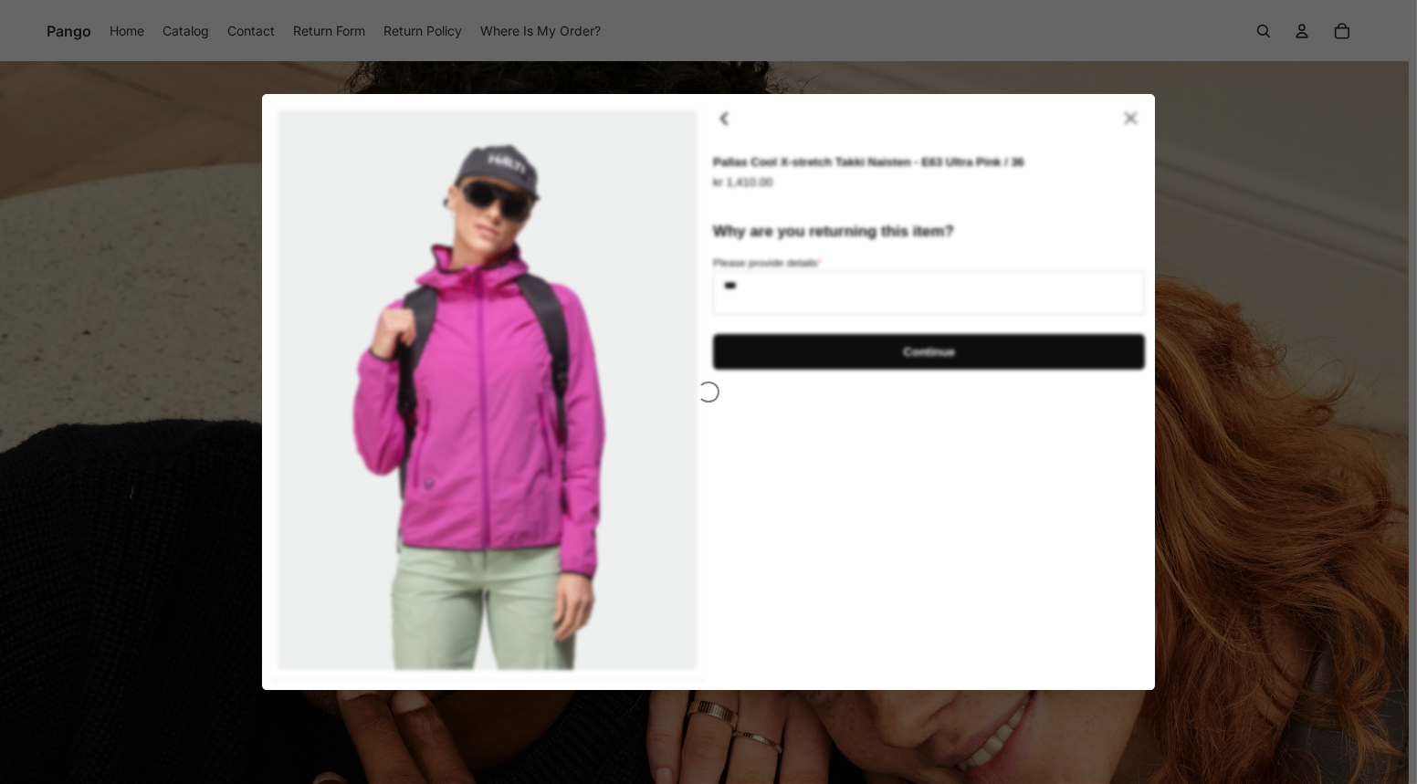
type textarea "*"
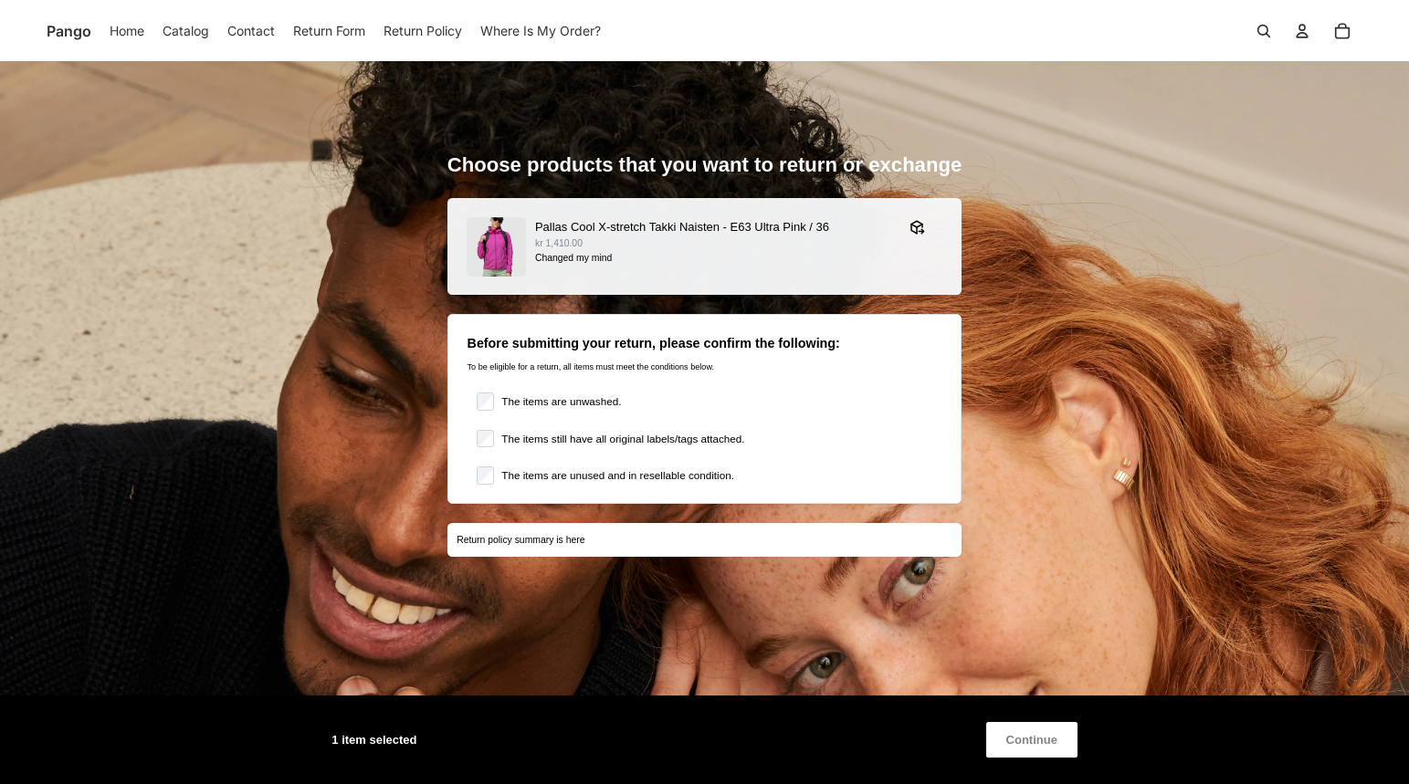
click at [1003, 574] on button "Continue" at bounding box center [1031, 740] width 91 height 36
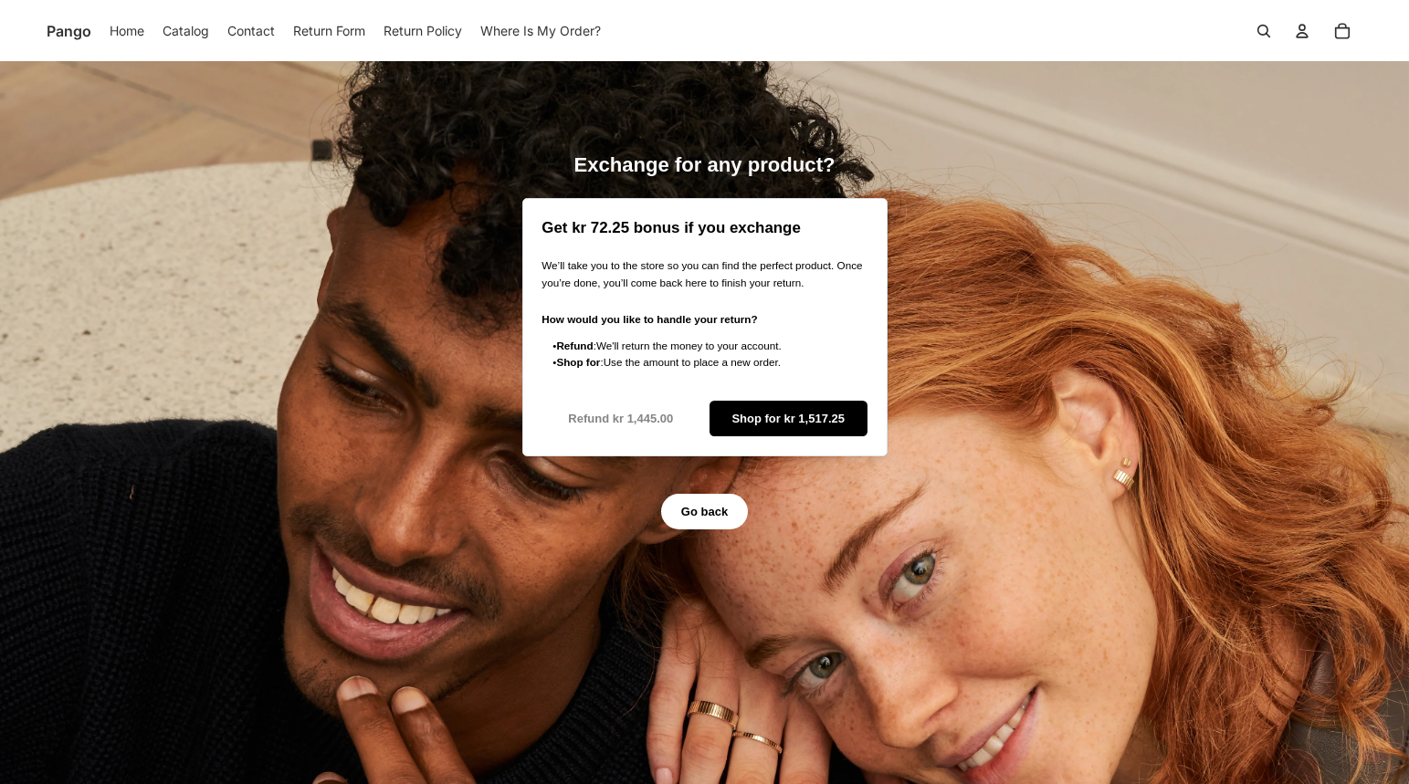
click at [646, 422] on span "Refund kr 1,445.00" at bounding box center [620, 419] width 105 height 34
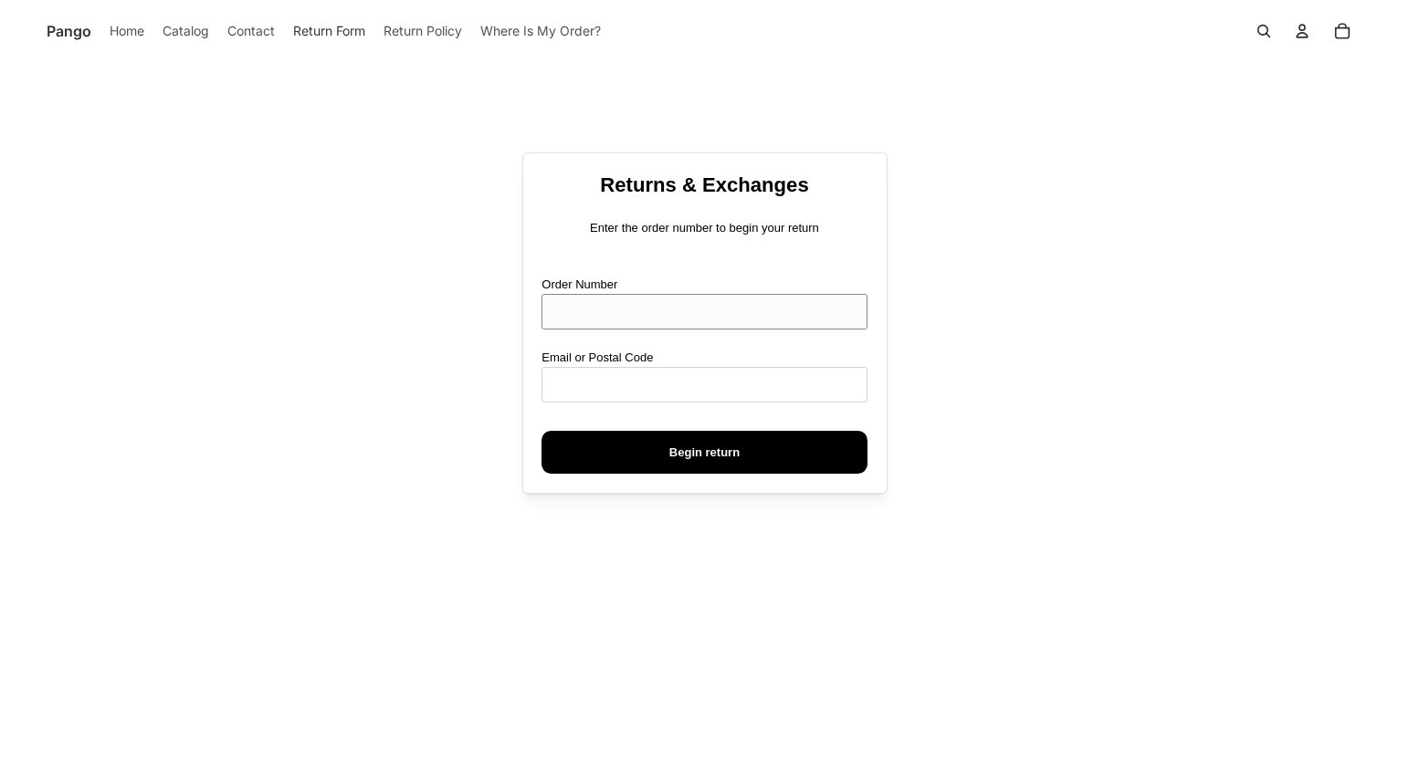
click at [667, 294] on input "Order Number" at bounding box center [703, 312] width 325 height 36
type input "****"
type input "**********"
click at [541, 431] on button "Begin return" at bounding box center [703, 452] width 325 height 43
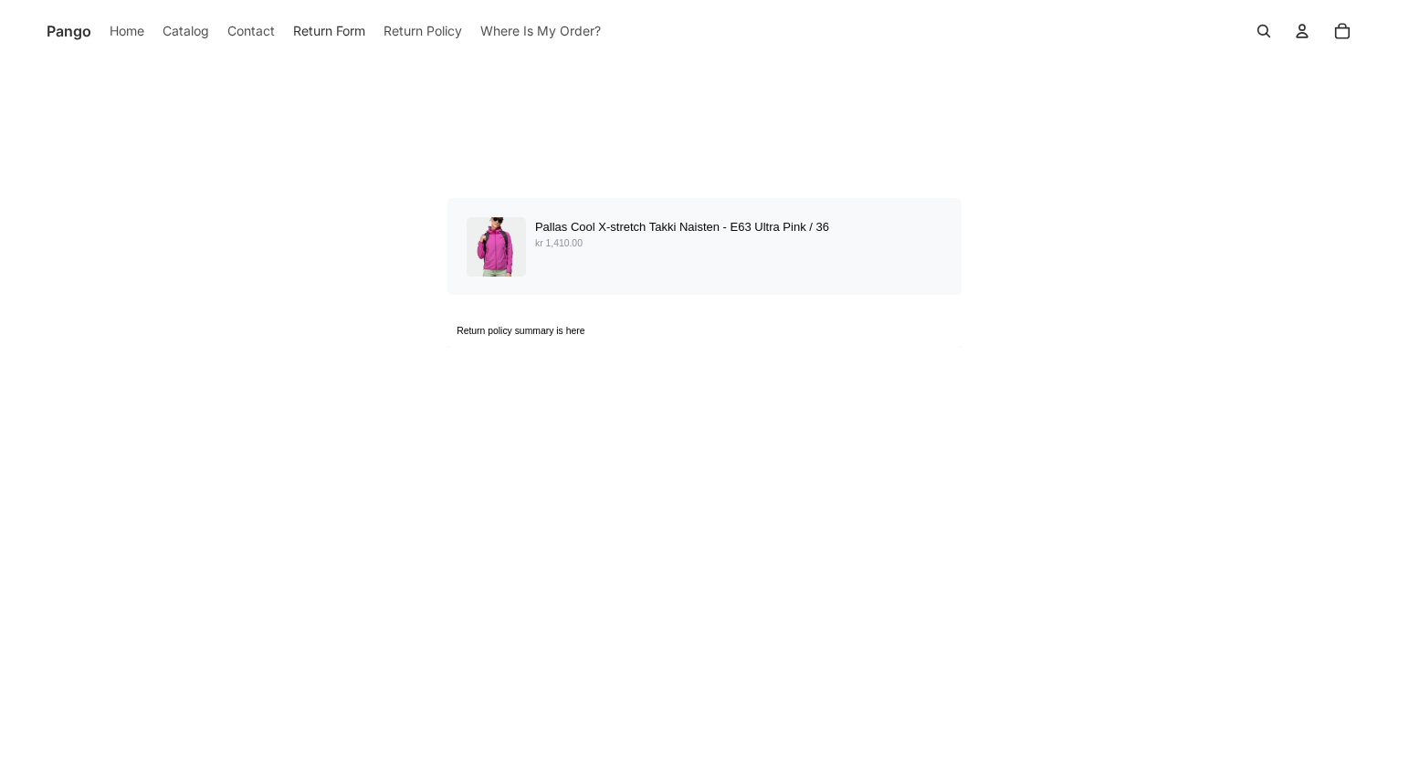
click at [748, 266] on div "Pallas Cool X-stretch Takki Naisten - E63 Ultra Pink / 36 kr 1,410.00" at bounding box center [705, 246] width 477 height 59
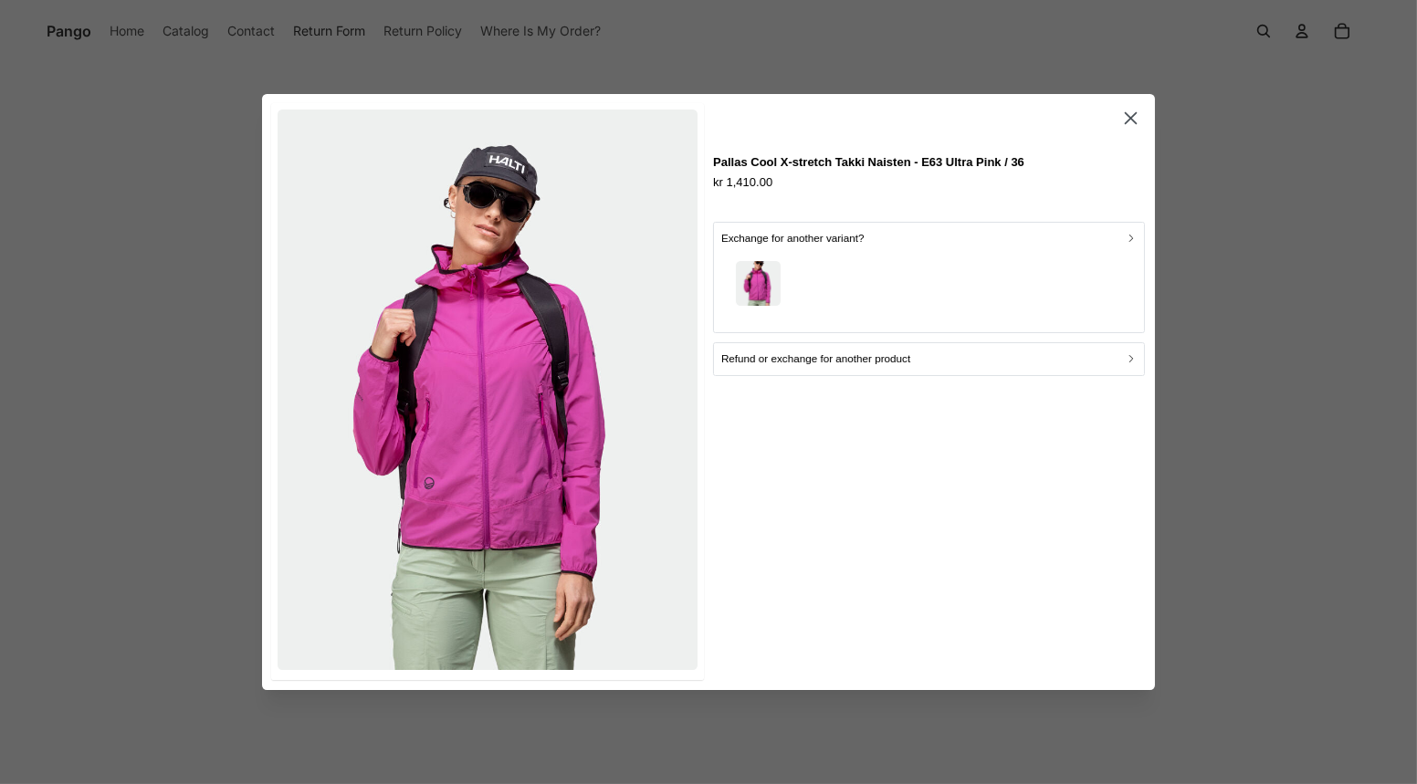
click at [855, 362] on p "Refund or exchange for another product" at bounding box center [815, 359] width 189 height 17
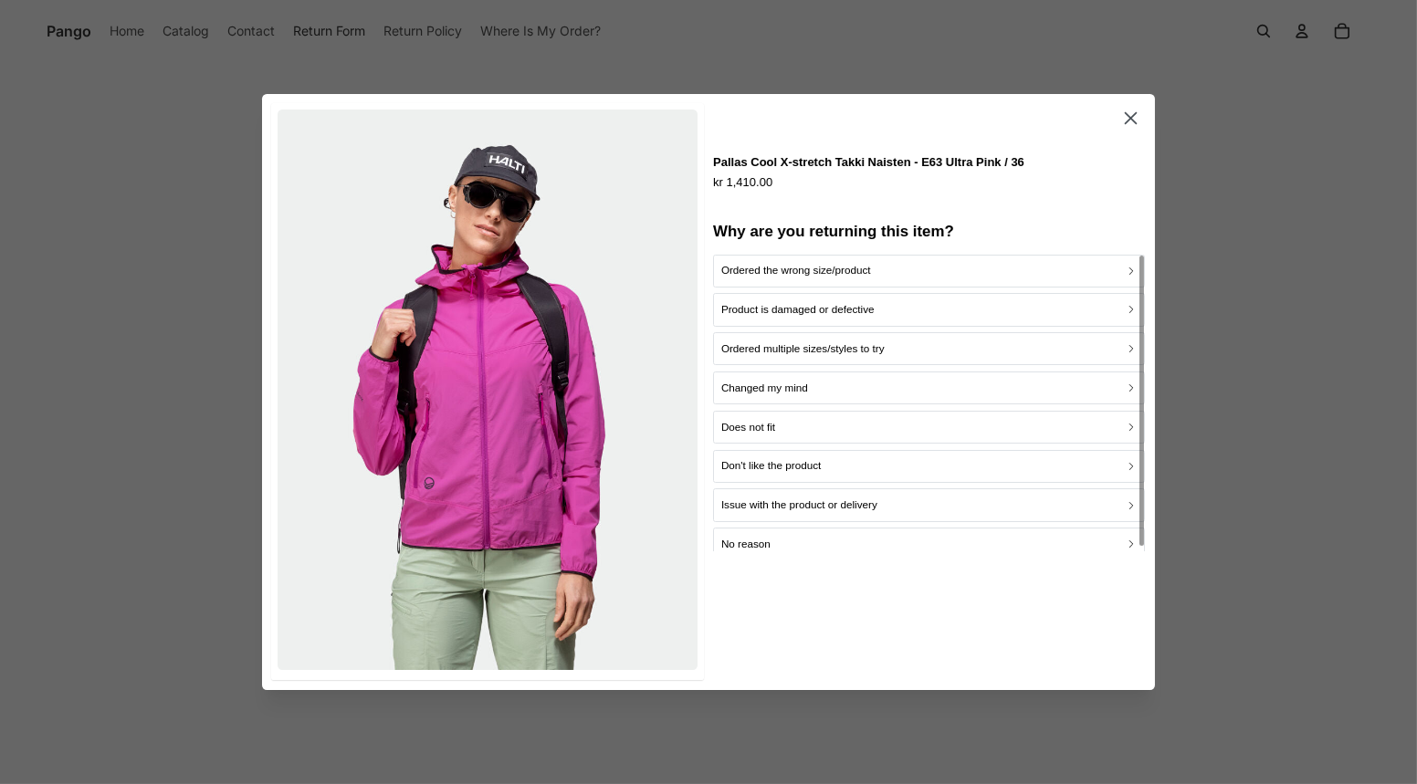
click at [778, 332] on button "Ordered multiple sizes/styles to try" at bounding box center [929, 348] width 432 height 33
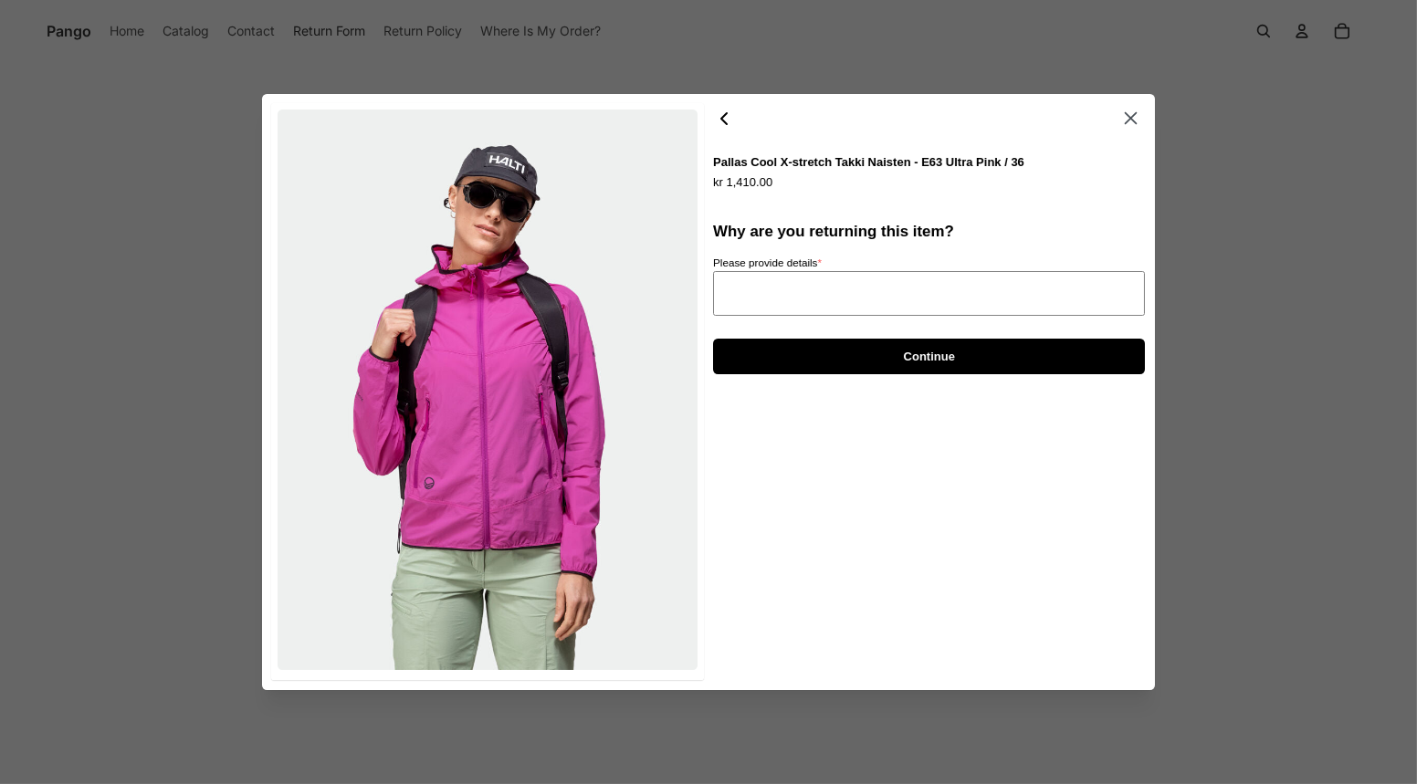
click at [798, 304] on textarea "Please provide details *" at bounding box center [929, 293] width 432 height 45
type textarea "*"
type textarea "***"
type textarea "*"
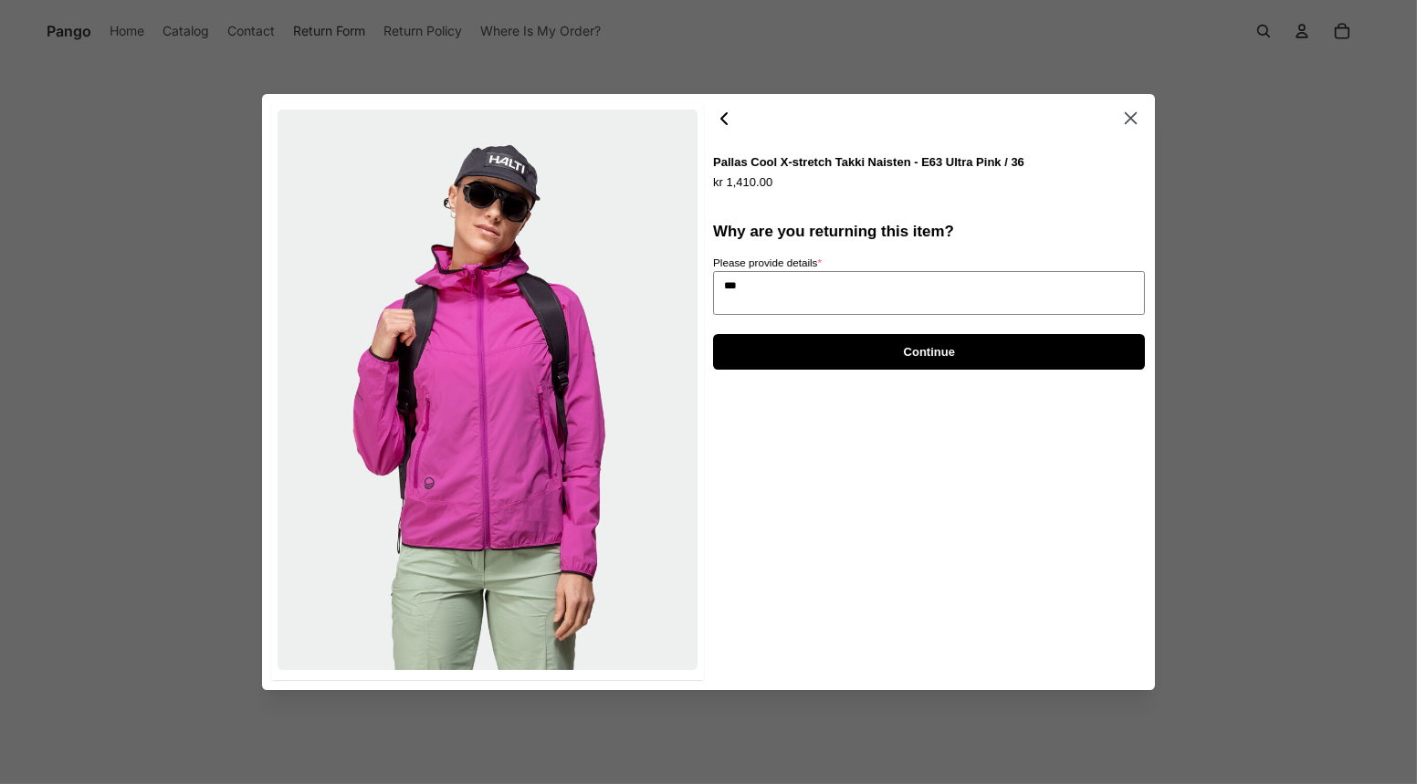
type textarea "***"
click at [804, 359] on span "Continue" at bounding box center [929, 352] width 393 height 34
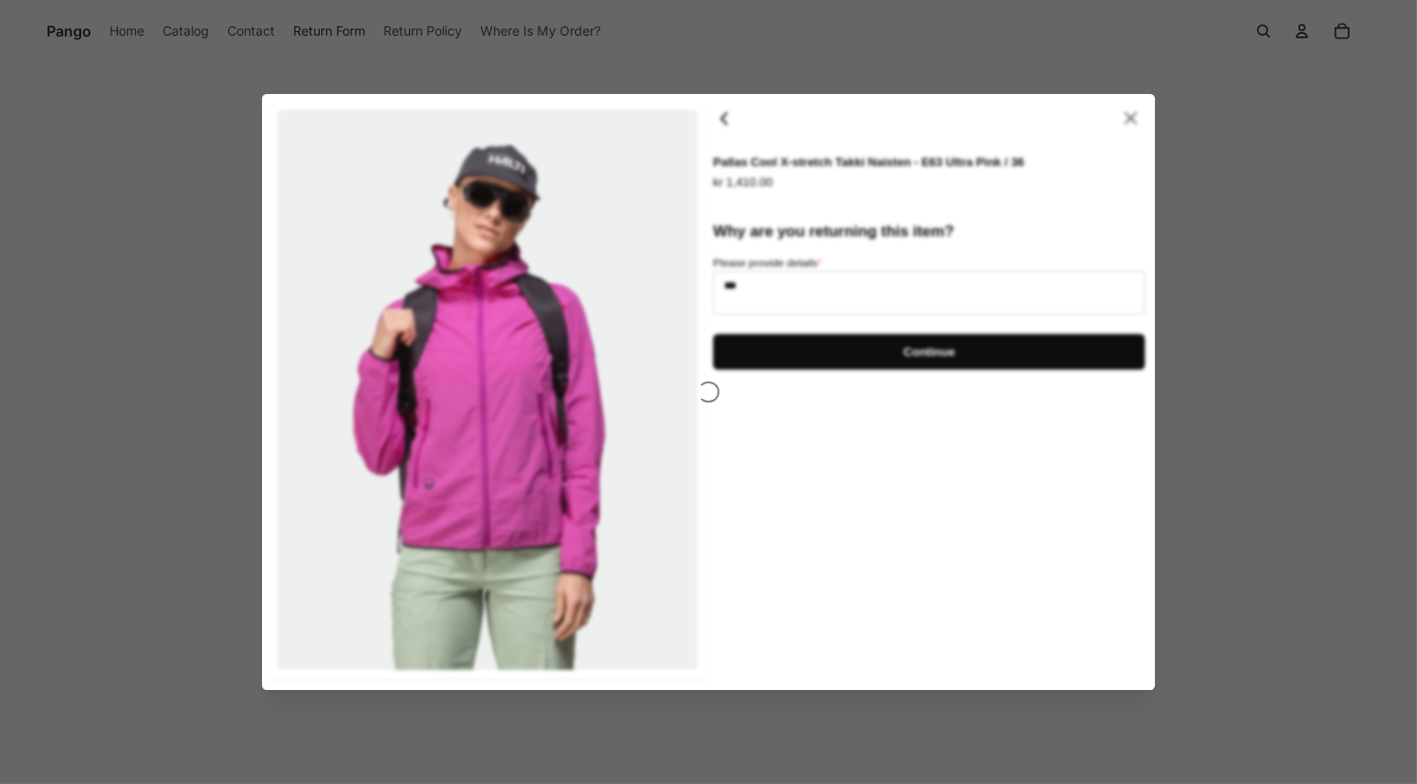
type textarea "*"
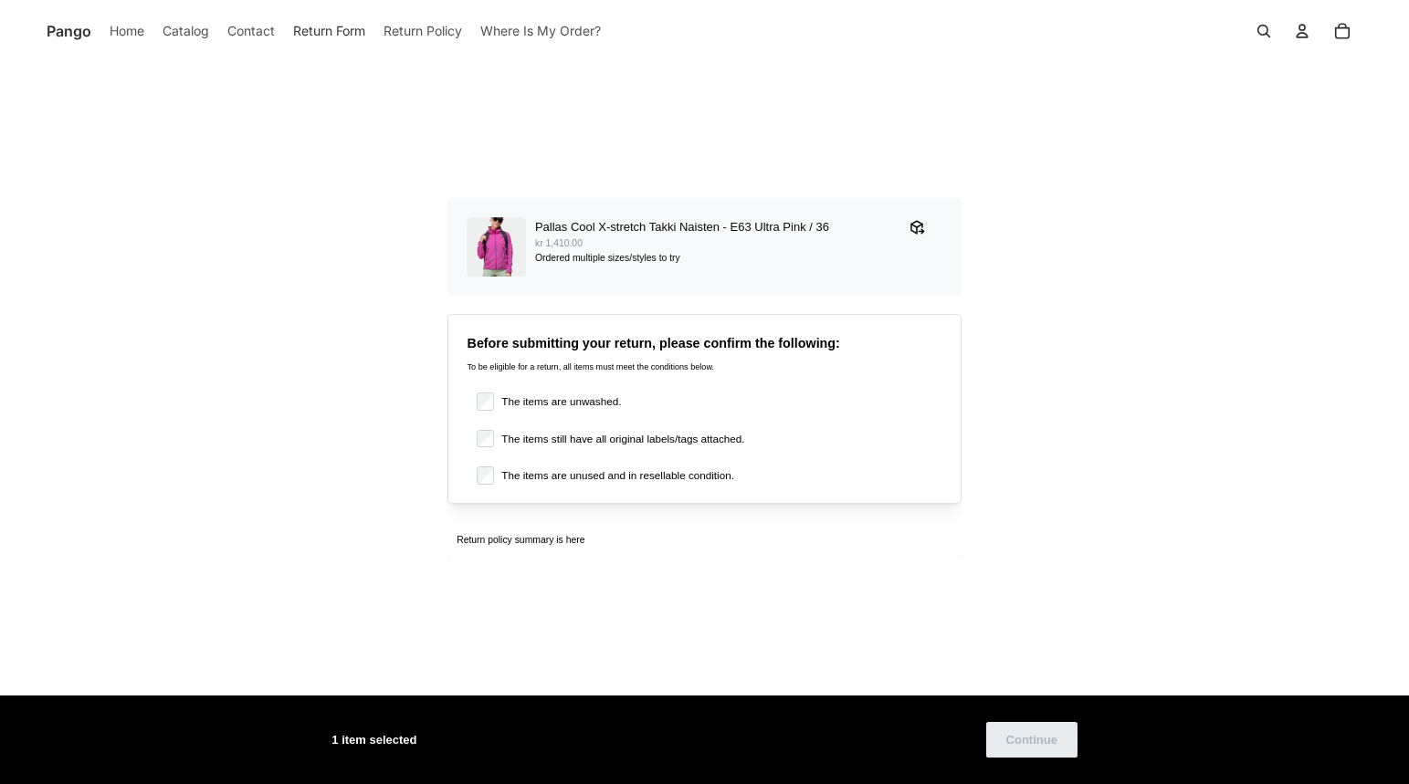
click at [518, 398] on label "The items are unwashed." at bounding box center [557, 402] width 127 height 18
click at [509, 440] on label "The items still have all original labels/tags attached." at bounding box center [619, 439] width 250 height 18
click at [511, 478] on label "The items are unused and in resellable condition." at bounding box center [613, 476] width 239 height 18
click at [1040, 740] on span "Continue" at bounding box center [1031, 740] width 51 height 34
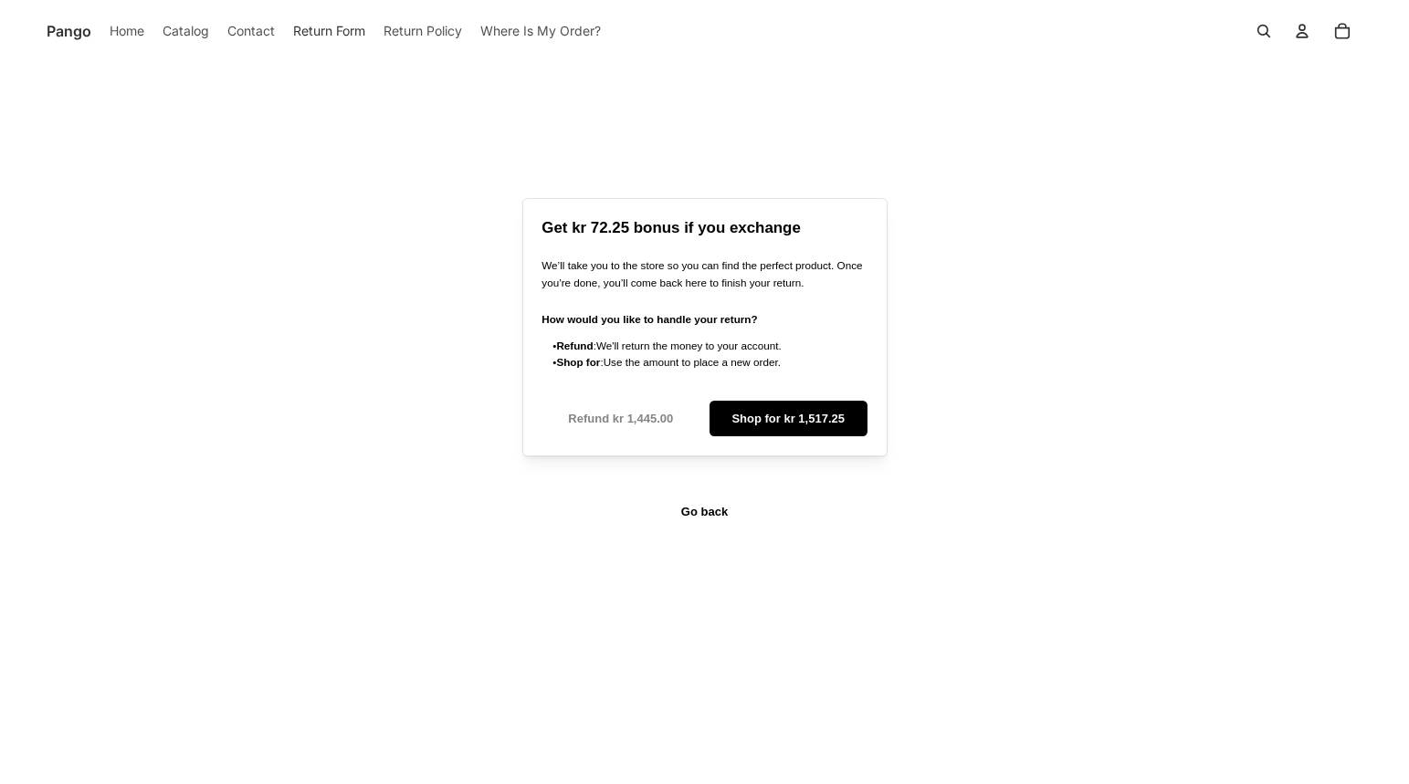
click at [647, 419] on span "Refund kr 1,445.00" at bounding box center [620, 419] width 105 height 34
